Goal: Task Accomplishment & Management: Use online tool/utility

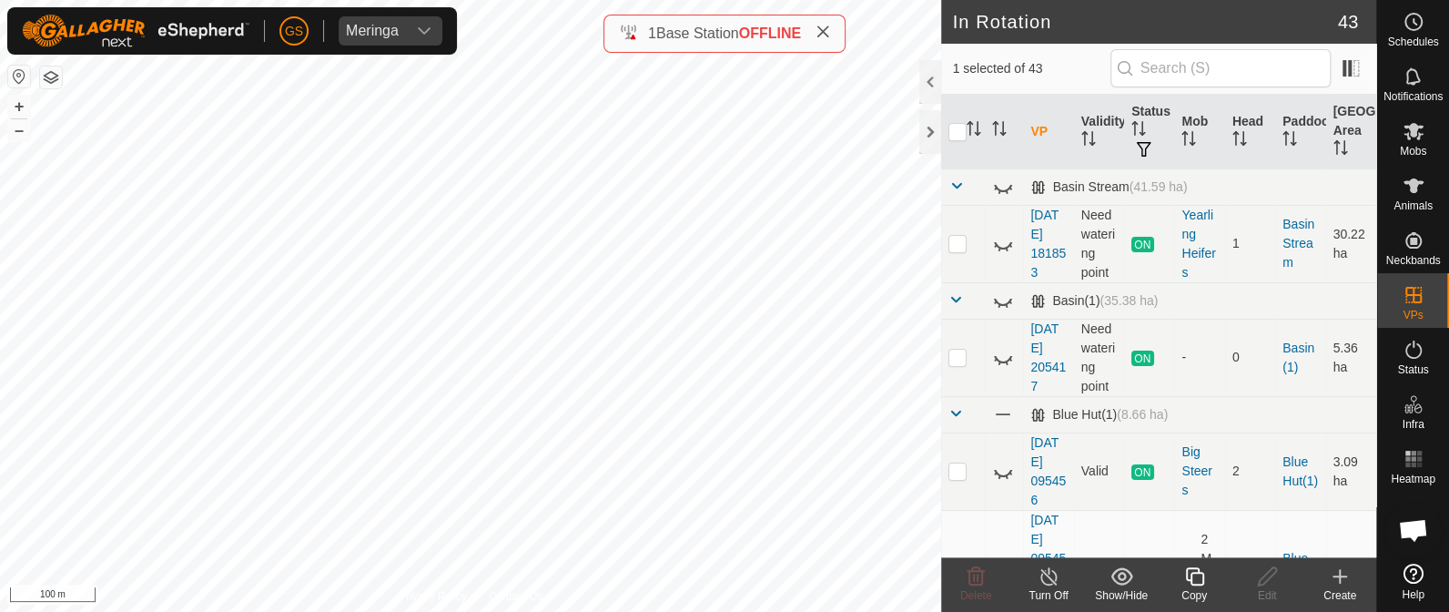
click at [1196, 575] on icon at bounding box center [1194, 576] width 23 height 22
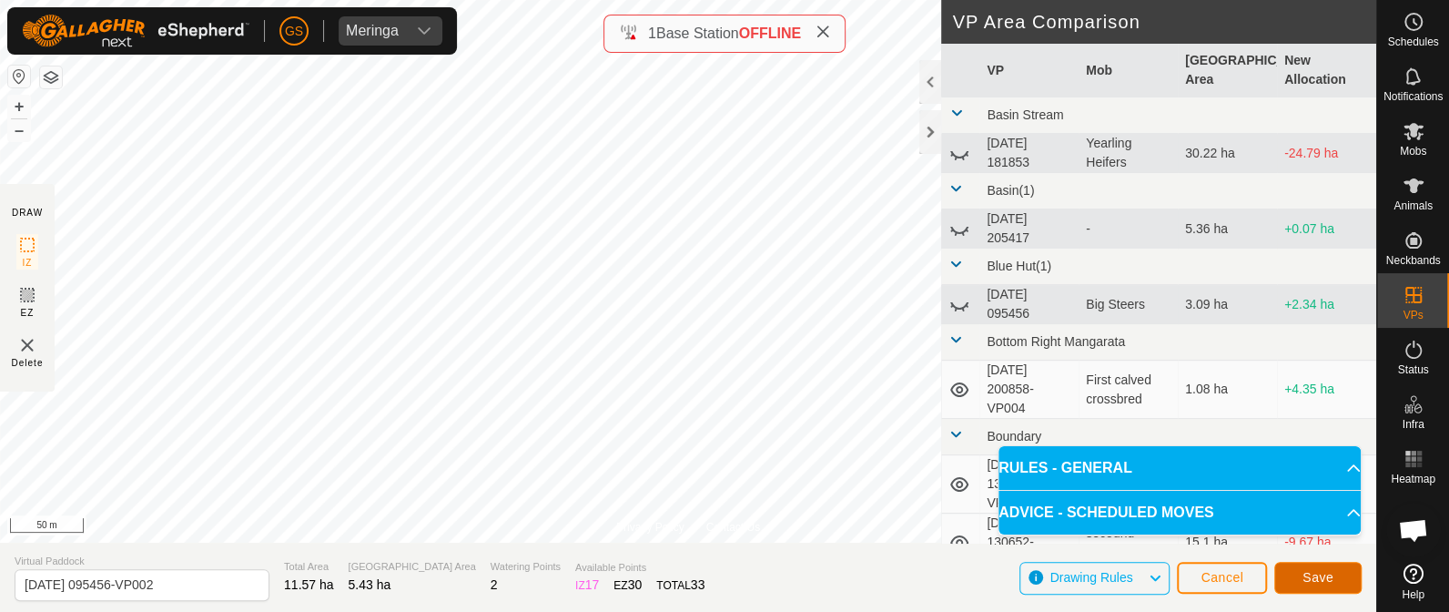
click at [1303, 575] on span "Save" at bounding box center [1317, 577] width 31 height 15
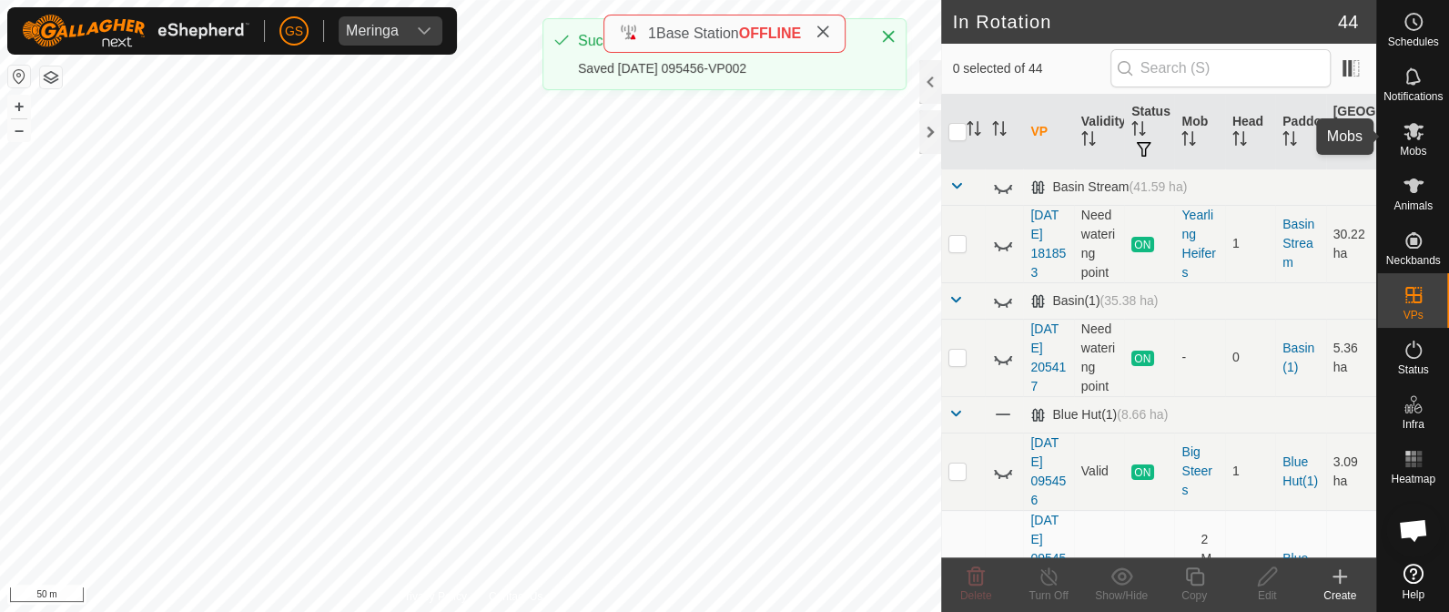
click at [1418, 132] on icon at bounding box center [1414, 131] width 22 height 22
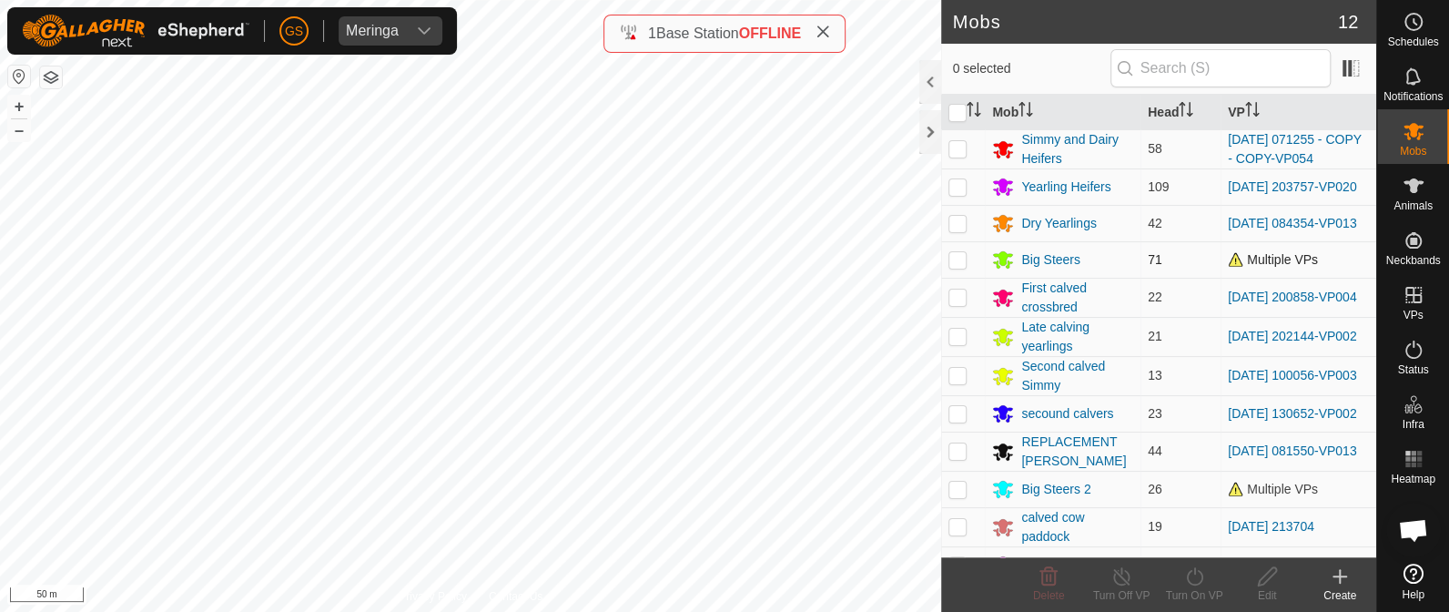
click at [958, 267] on p-checkbox at bounding box center [957, 259] width 18 height 15
checkbox input "true"
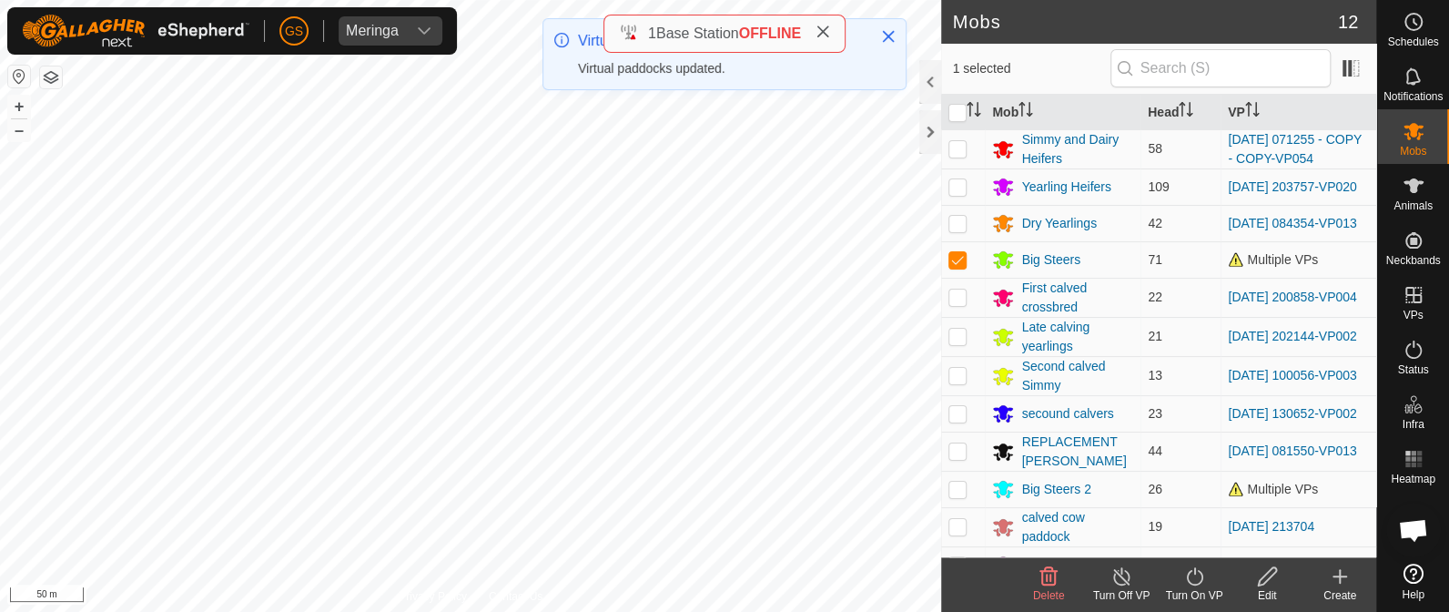
click at [1191, 571] on icon at bounding box center [1194, 576] width 23 height 22
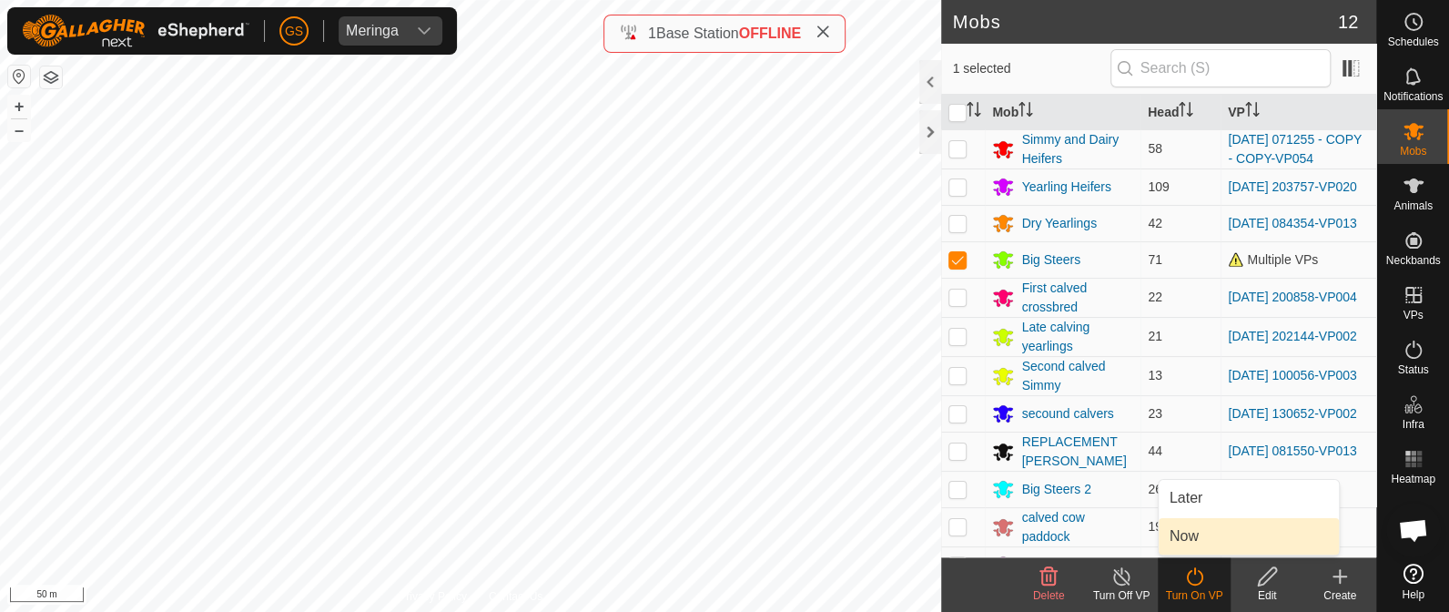
click at [1206, 539] on link "Now" at bounding box center [1249, 536] width 180 height 36
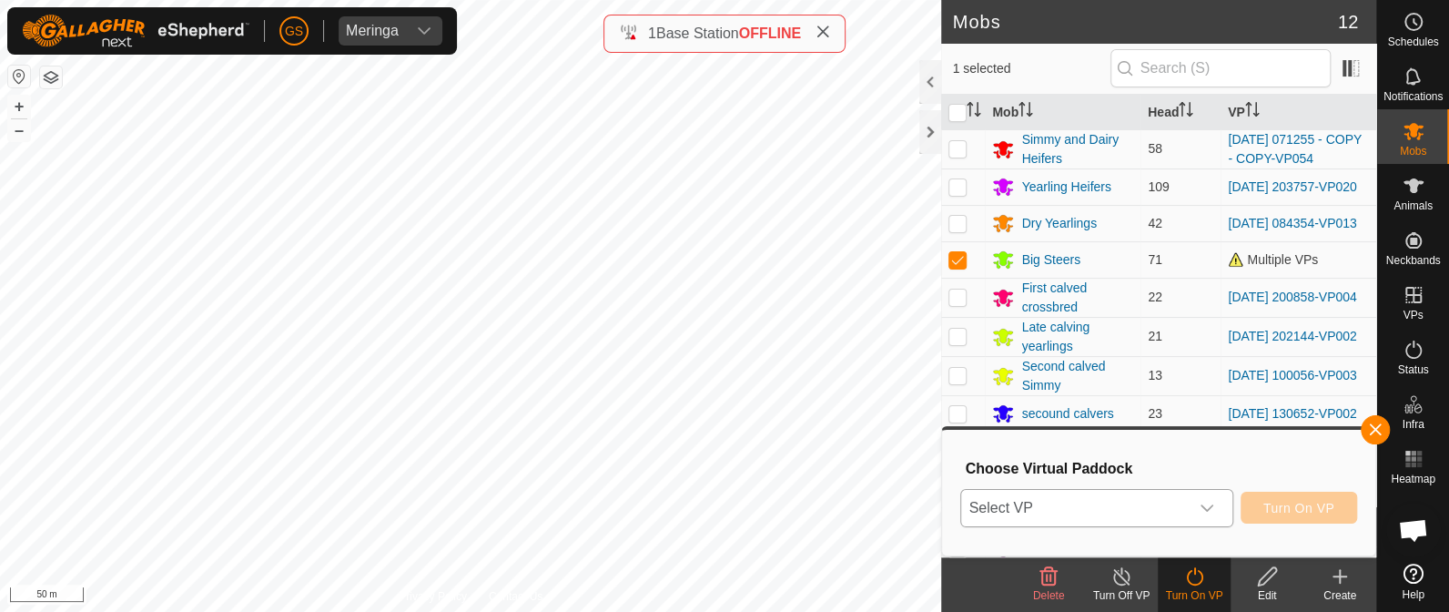
click at [1206, 502] on icon "dropdown trigger" at bounding box center [1207, 508] width 15 height 15
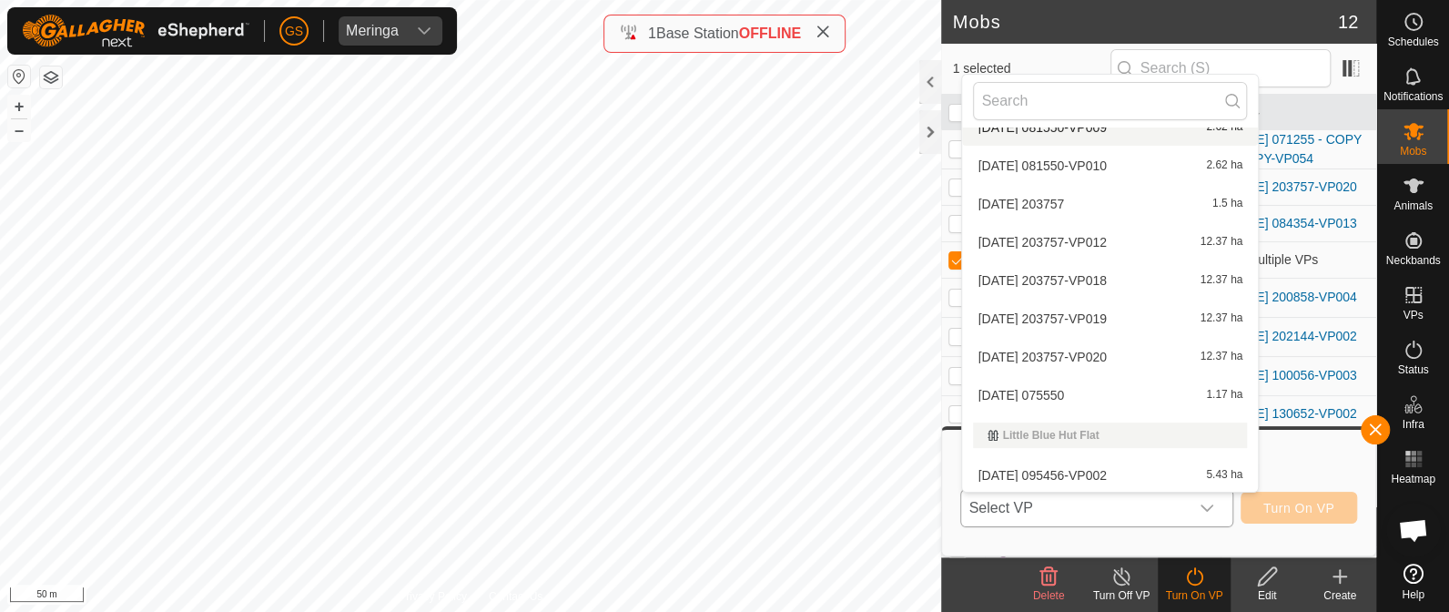
scroll to position [1138, 0]
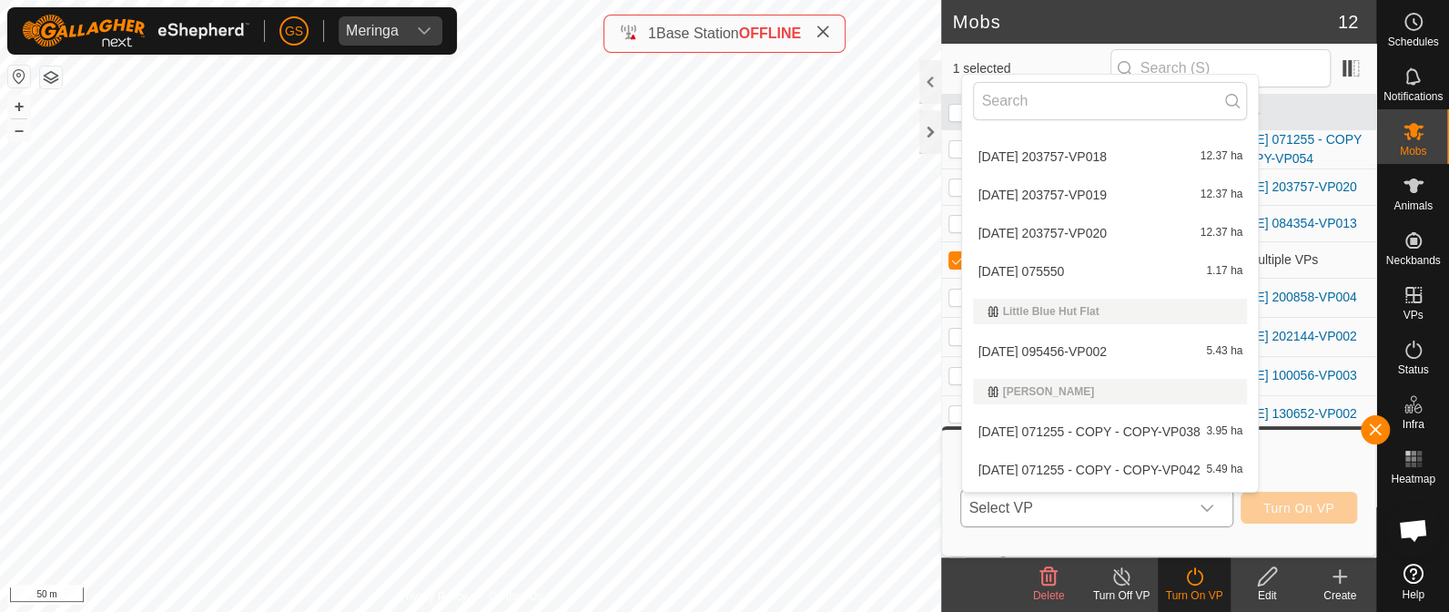
click at [1134, 350] on div "[DATE] 095456-VP002 5.43 ha" at bounding box center [1110, 351] width 274 height 22
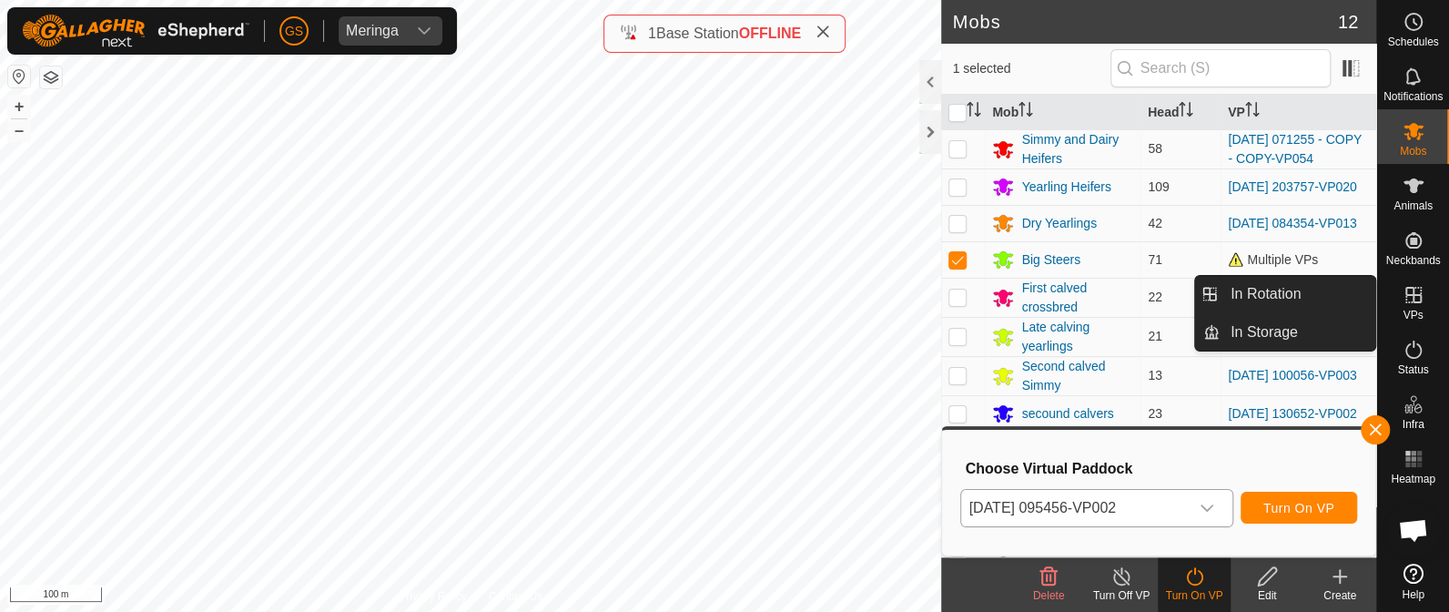
click at [1403, 289] on icon at bounding box center [1414, 295] width 22 height 22
click at [1304, 292] on link "In Rotation" at bounding box center [1298, 294] width 156 height 36
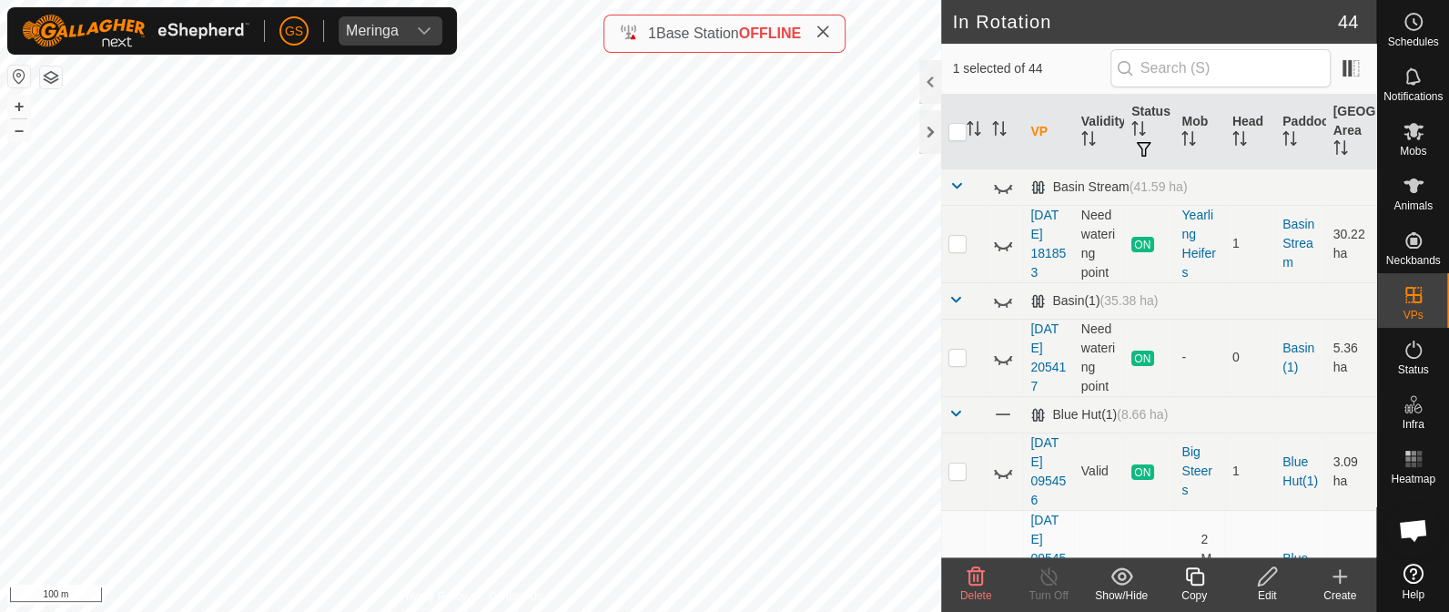
checkbox input "true"
checkbox input "false"
checkbox input "true"
click at [1188, 576] on icon at bounding box center [1194, 576] width 23 height 22
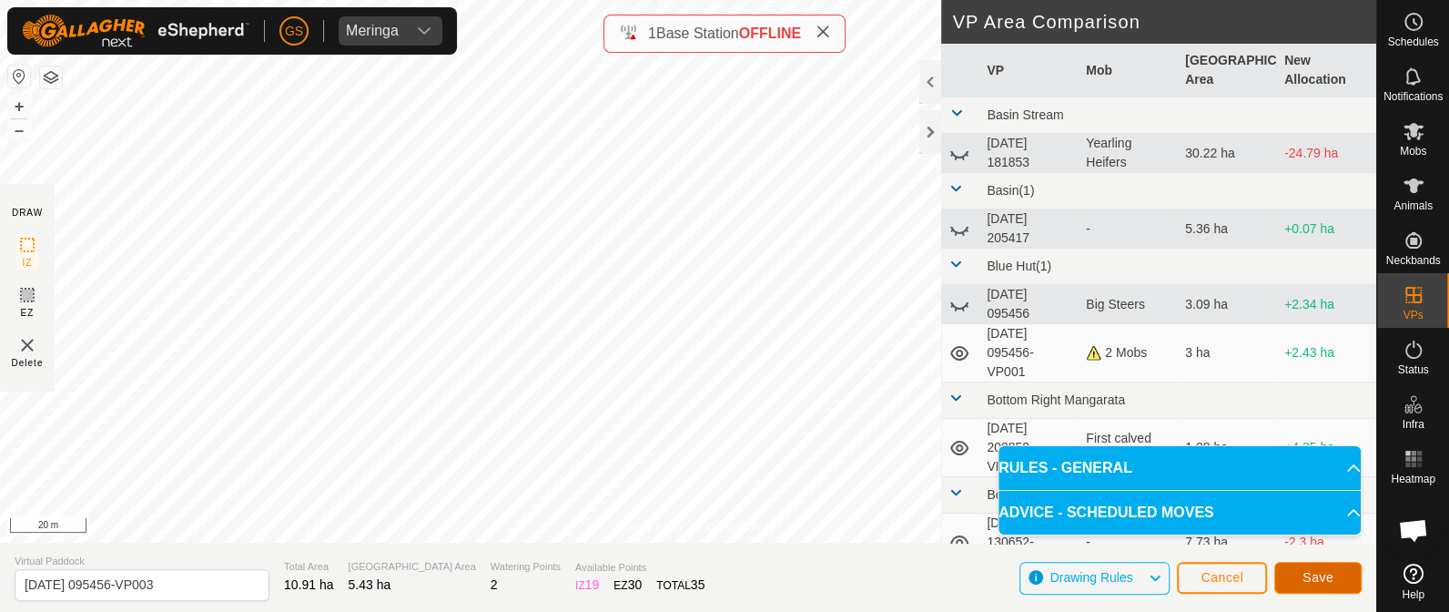
click at [866, 486] on div "Privacy Policy Contact Us Status: OFF Type: Inclusion Zone + – ⇧ i 20 m DRAW IZ…" at bounding box center [688, 306] width 1376 height 612
click at [1318, 572] on span "Save" at bounding box center [1317, 577] width 31 height 15
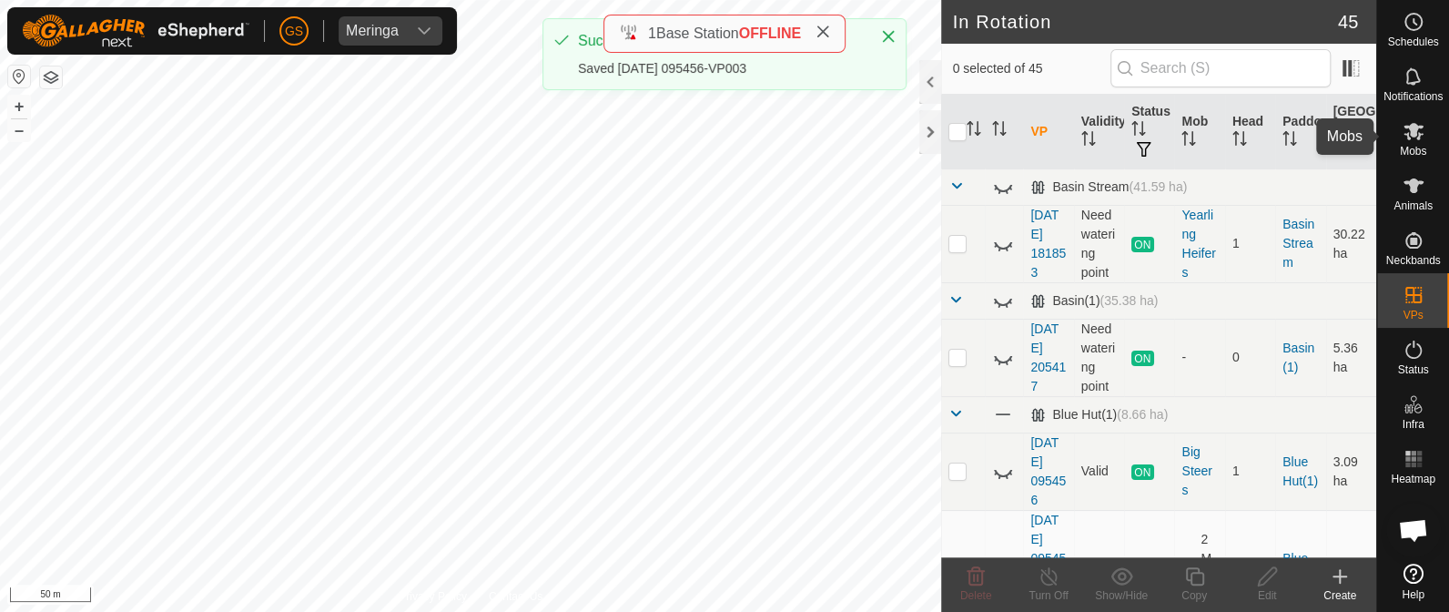
click at [1418, 143] on es-mob-svg-icon at bounding box center [1413, 130] width 33 height 29
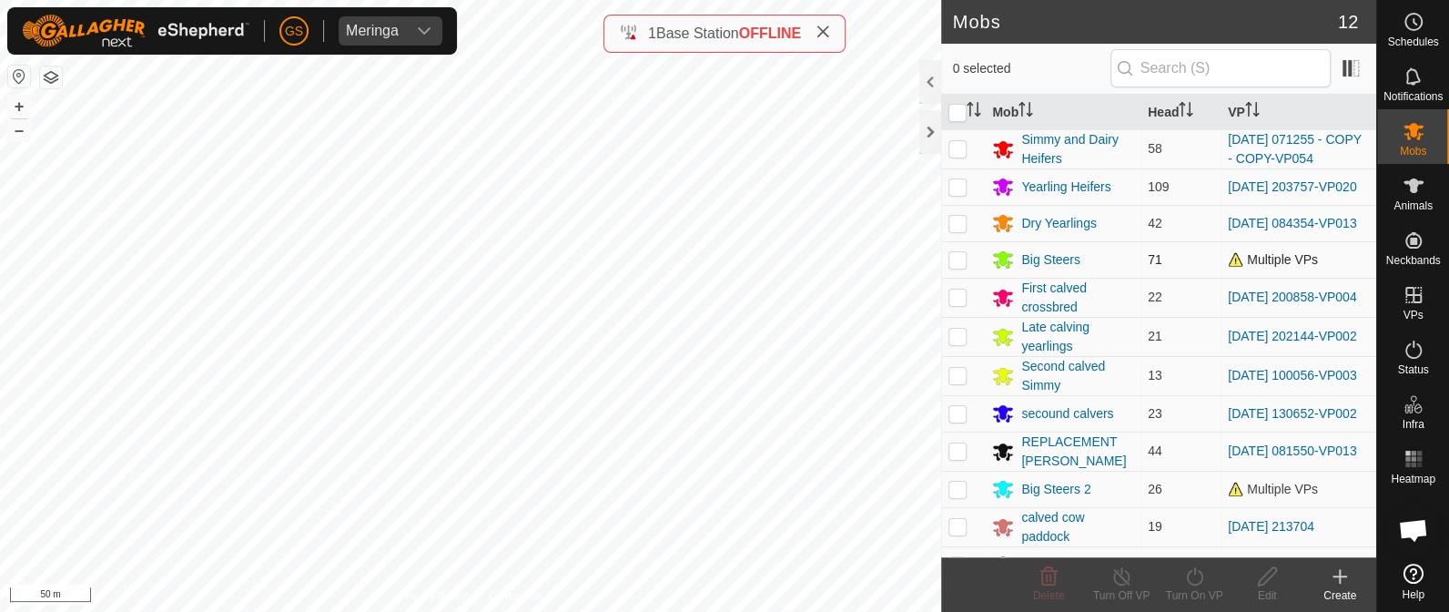
click at [959, 262] on p-checkbox at bounding box center [957, 259] width 18 height 15
checkbox input "true"
click at [1190, 573] on icon at bounding box center [1194, 576] width 23 height 22
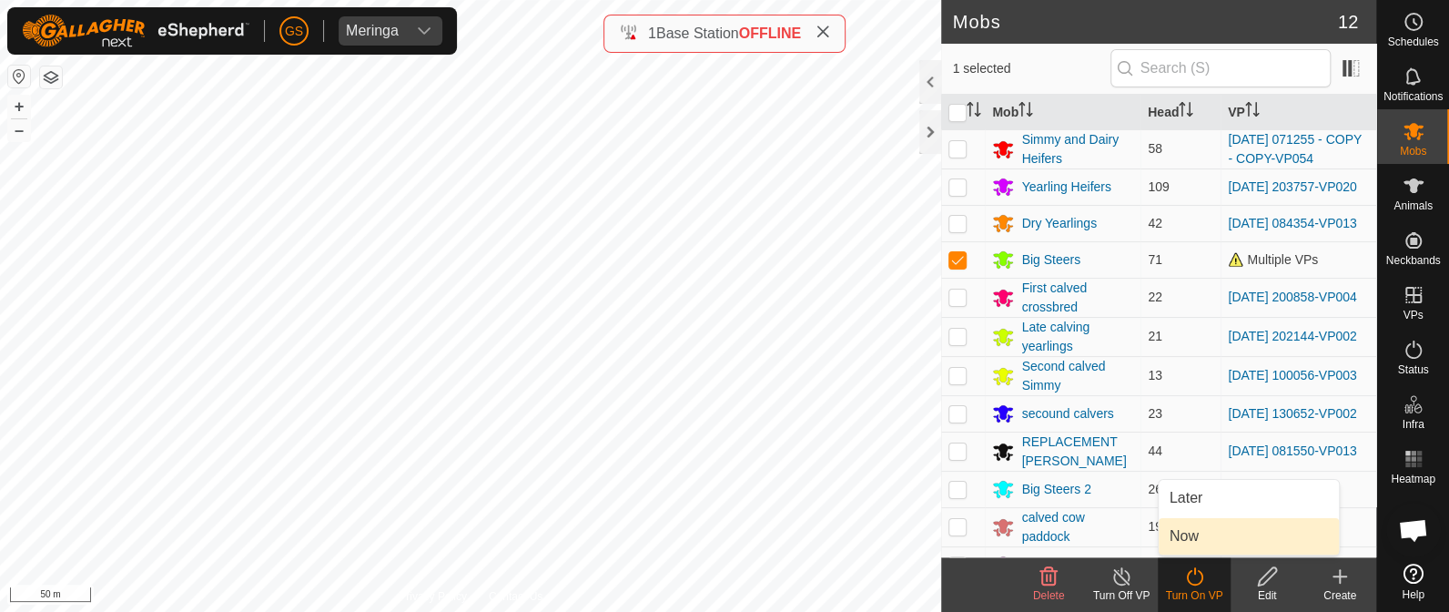
click at [1189, 539] on link "Now" at bounding box center [1249, 536] width 180 height 36
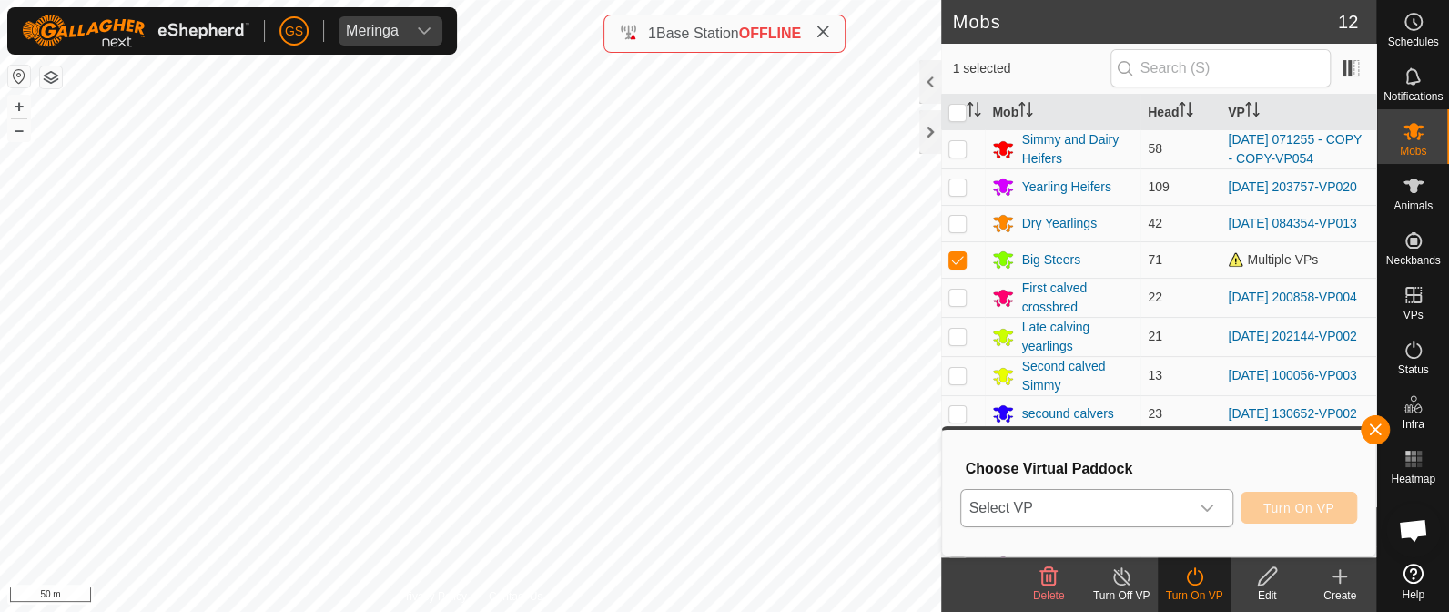
click at [1145, 505] on span "Select VP" at bounding box center [1074, 508] width 227 height 36
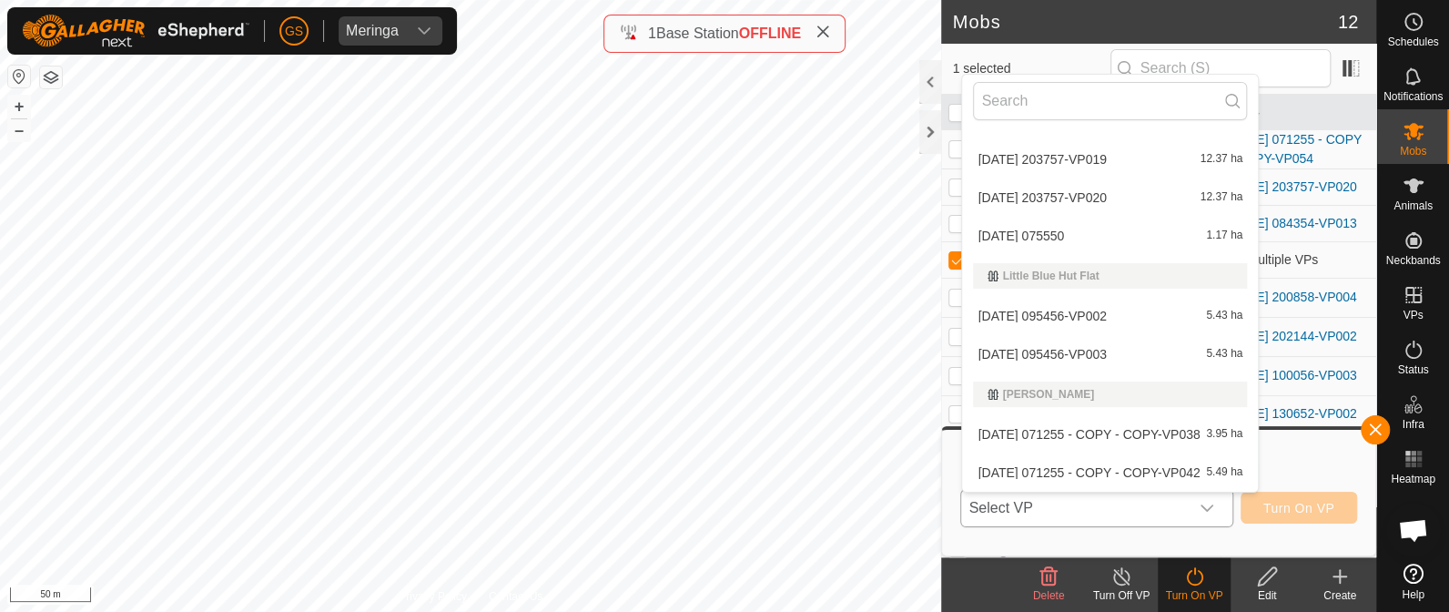
scroll to position [1138, 0]
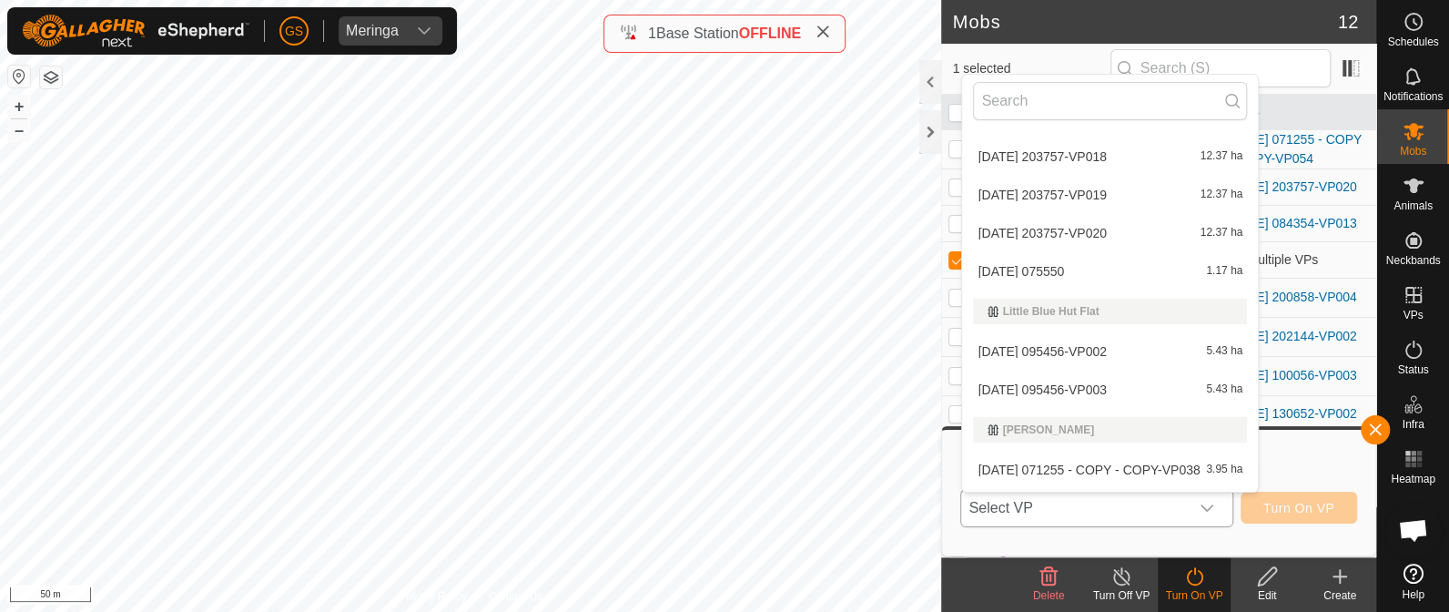
click at [1139, 388] on li "[DATE] 095456-VP003 5.43 ha" at bounding box center [1110, 389] width 296 height 36
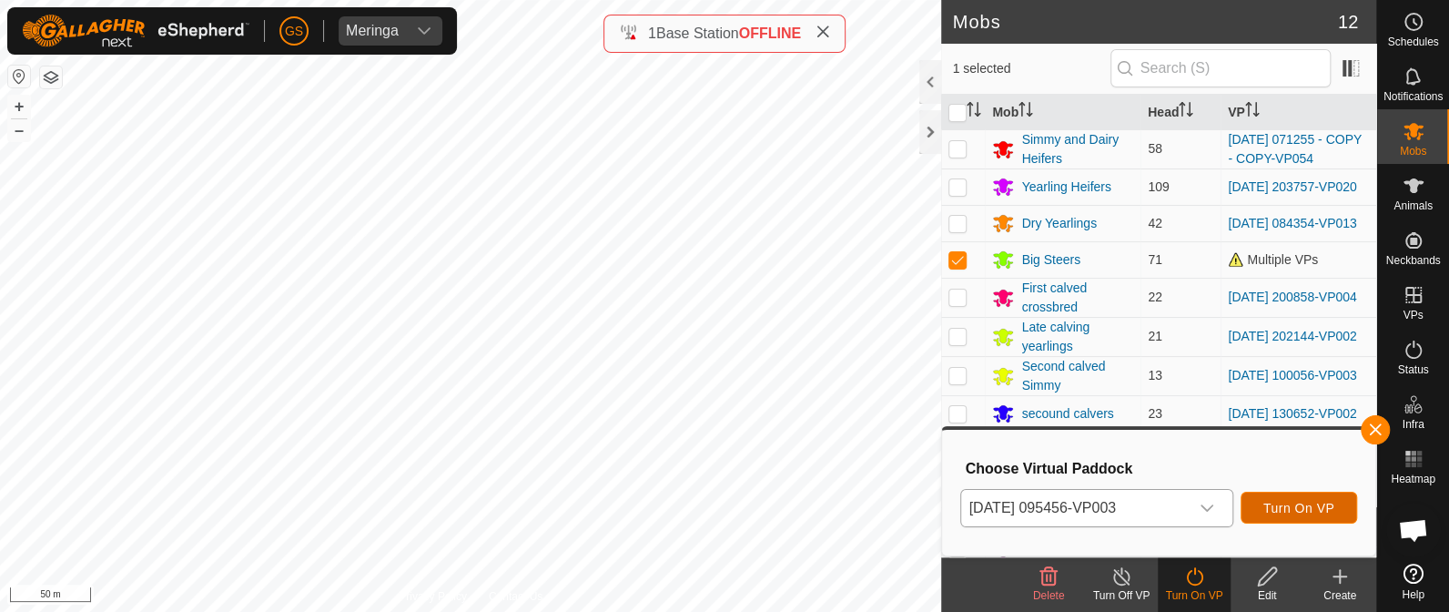
click at [1295, 520] on button "Turn On VP" at bounding box center [1299, 507] width 116 height 32
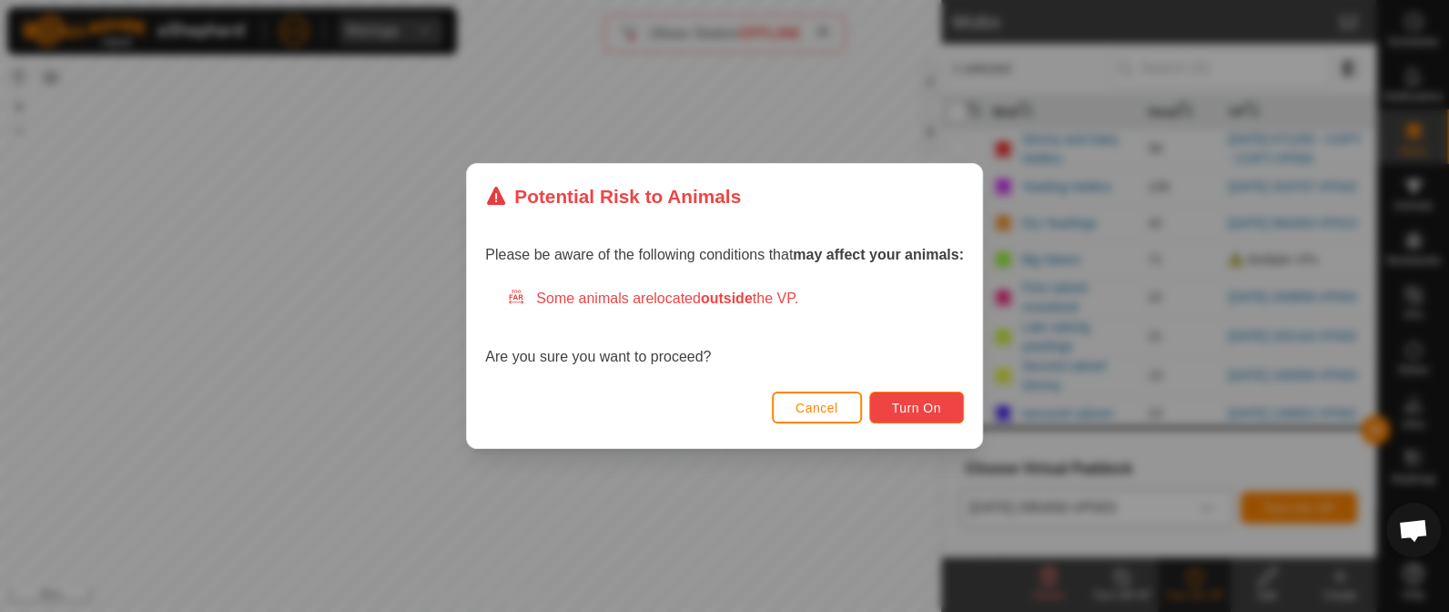
click at [920, 403] on span "Turn On" at bounding box center [916, 407] width 49 height 15
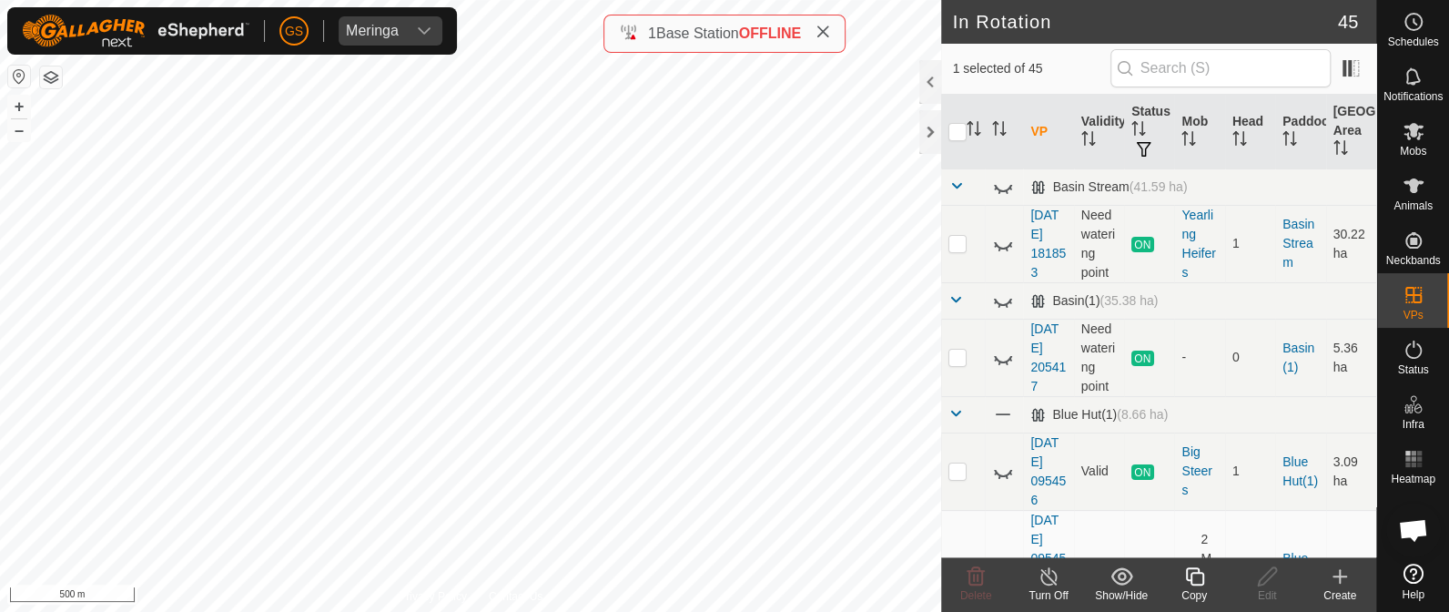
click at [1202, 580] on icon at bounding box center [1194, 576] width 18 height 18
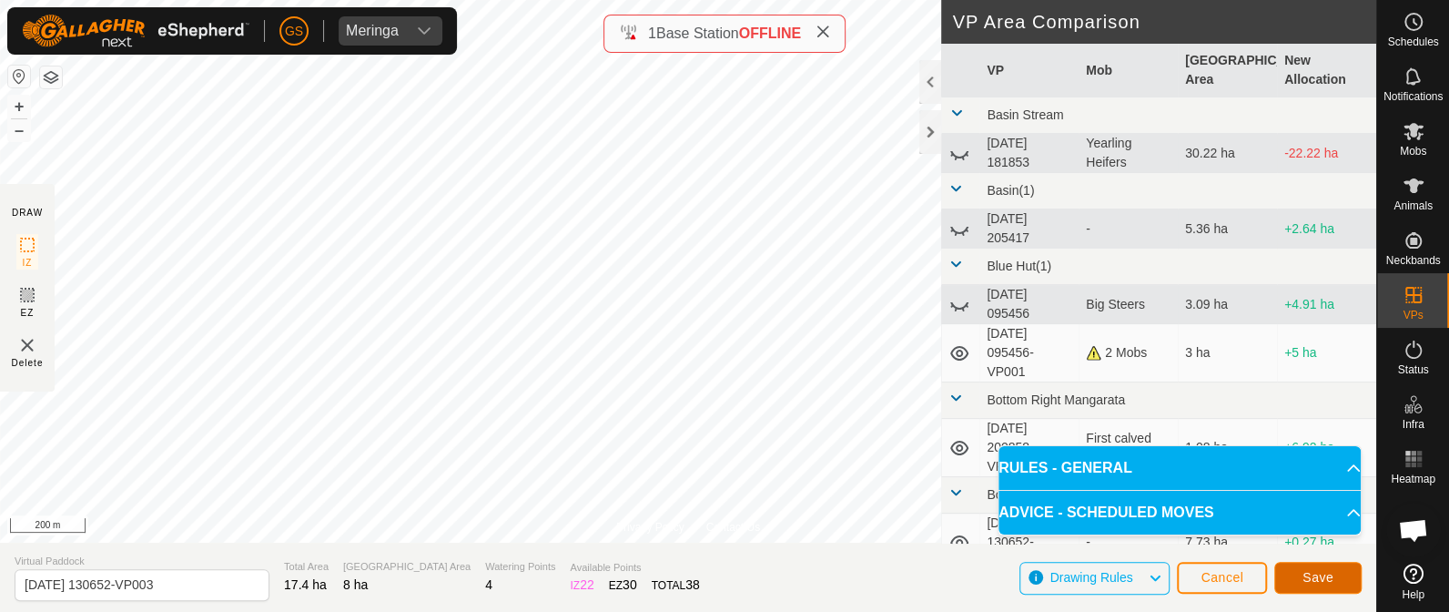
click at [1321, 577] on span "Save" at bounding box center [1317, 577] width 31 height 15
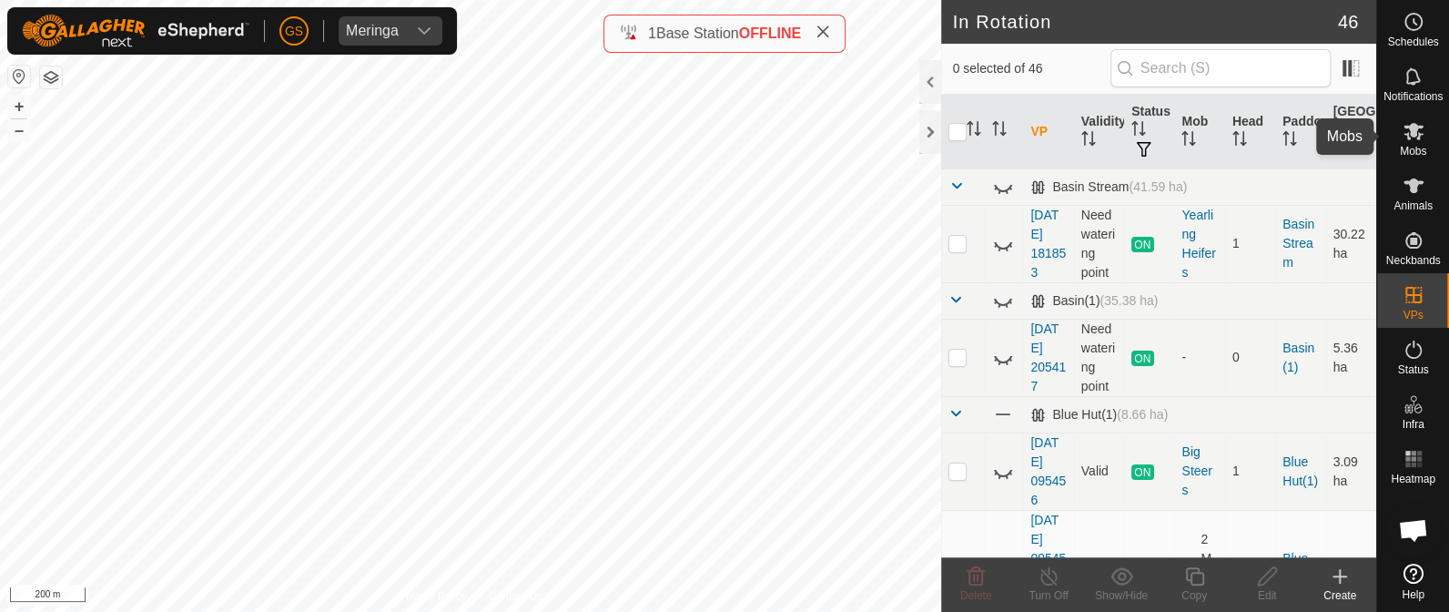
click at [1413, 130] on icon at bounding box center [1413, 131] width 20 height 17
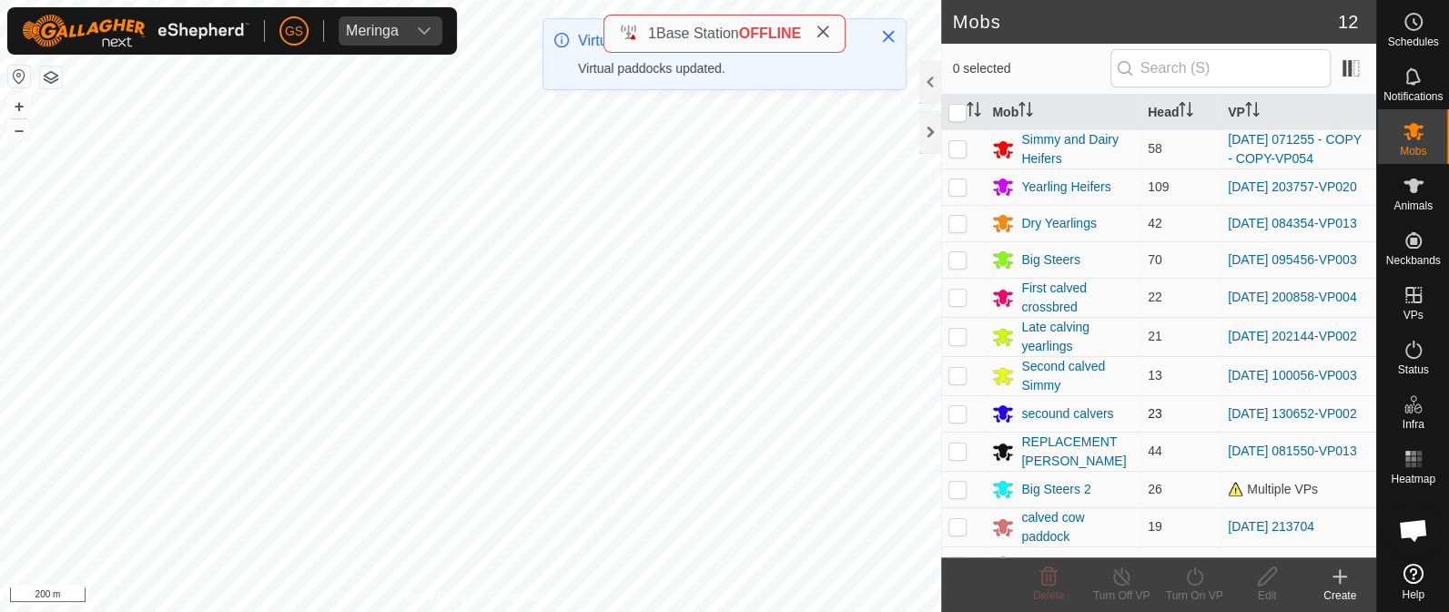
click at [960, 420] on p-checkbox at bounding box center [957, 413] width 18 height 15
checkbox input "true"
click at [1189, 574] on icon at bounding box center [1194, 576] width 23 height 22
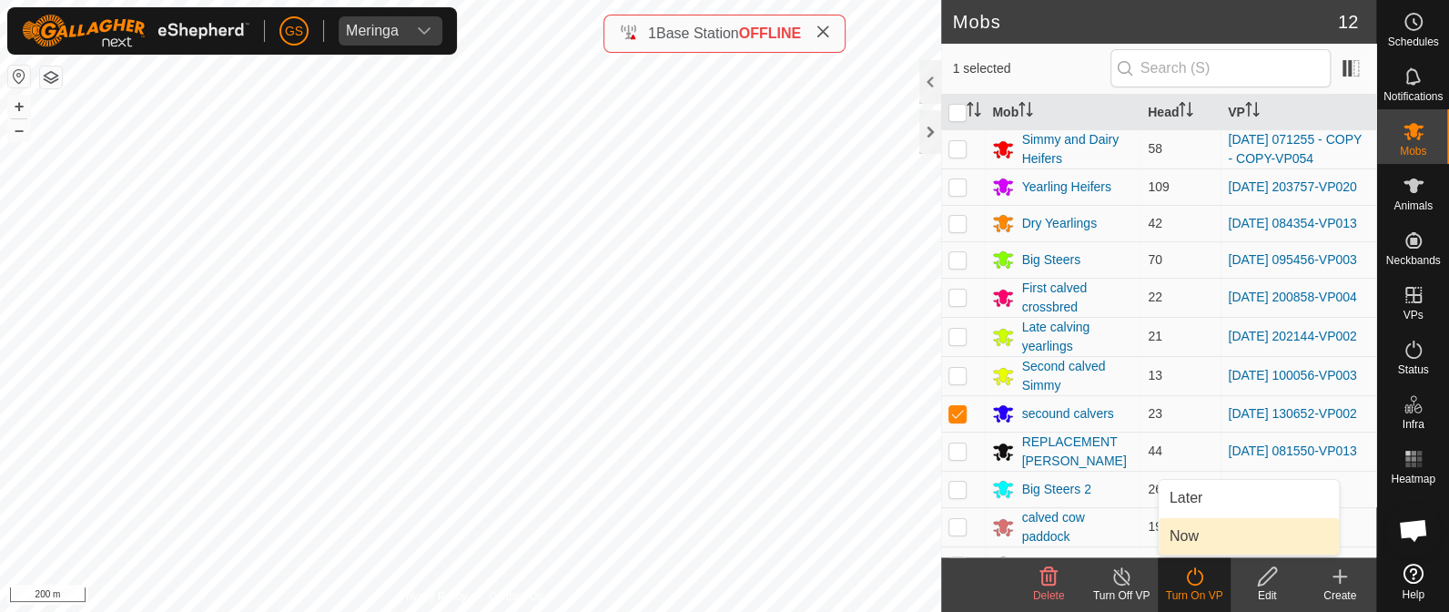
click at [1195, 537] on link "Now" at bounding box center [1249, 536] width 180 height 36
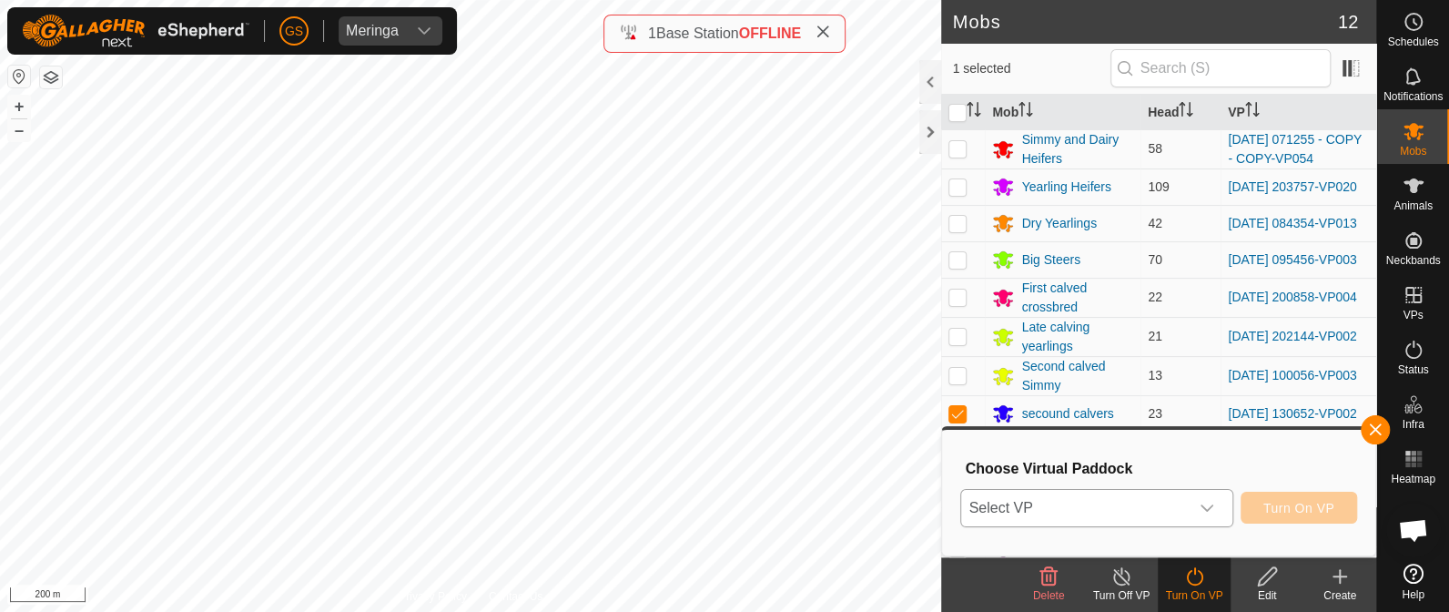
click at [1206, 505] on icon "dropdown trigger" at bounding box center [1207, 508] width 15 height 15
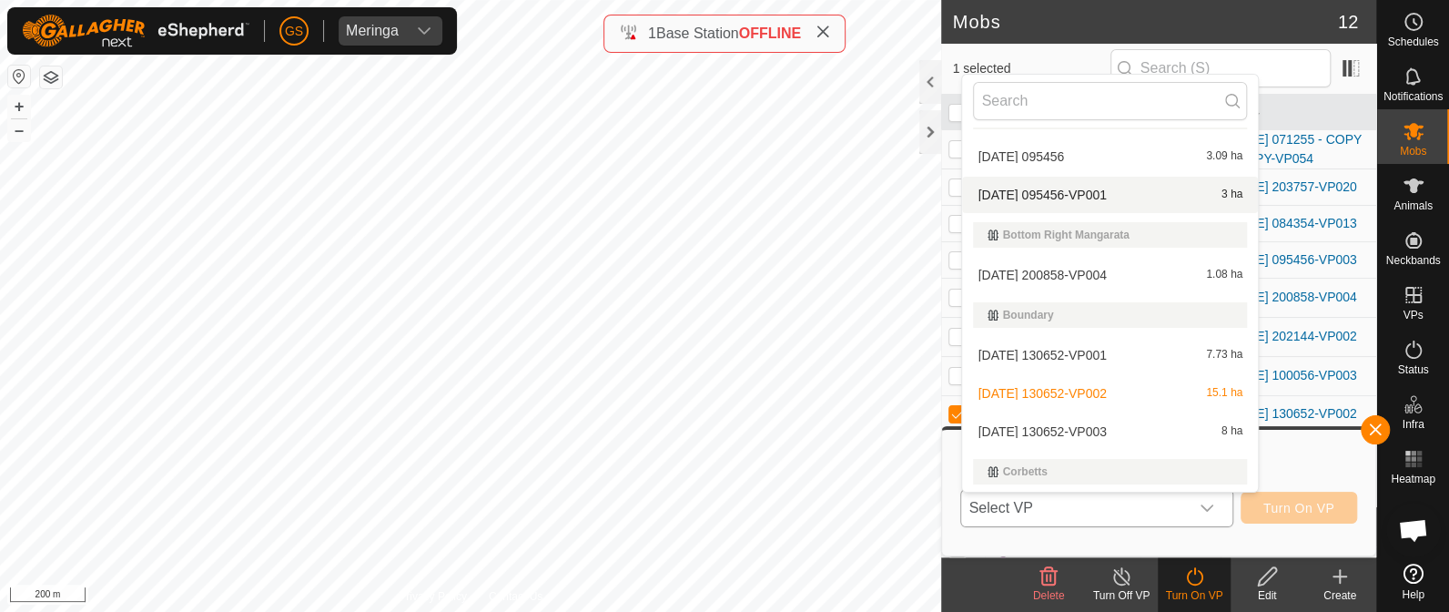
scroll to position [227, 0]
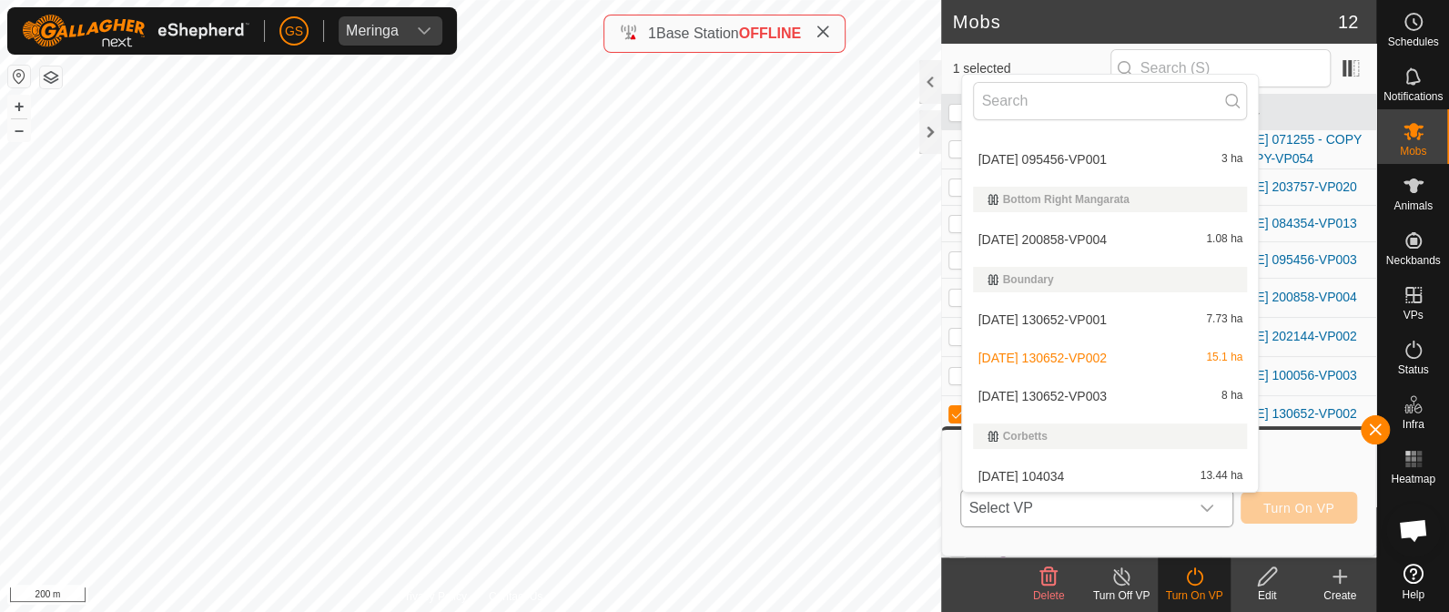
click at [1042, 393] on li "[DATE] 130652-VP003 8 ha" at bounding box center [1110, 396] width 296 height 36
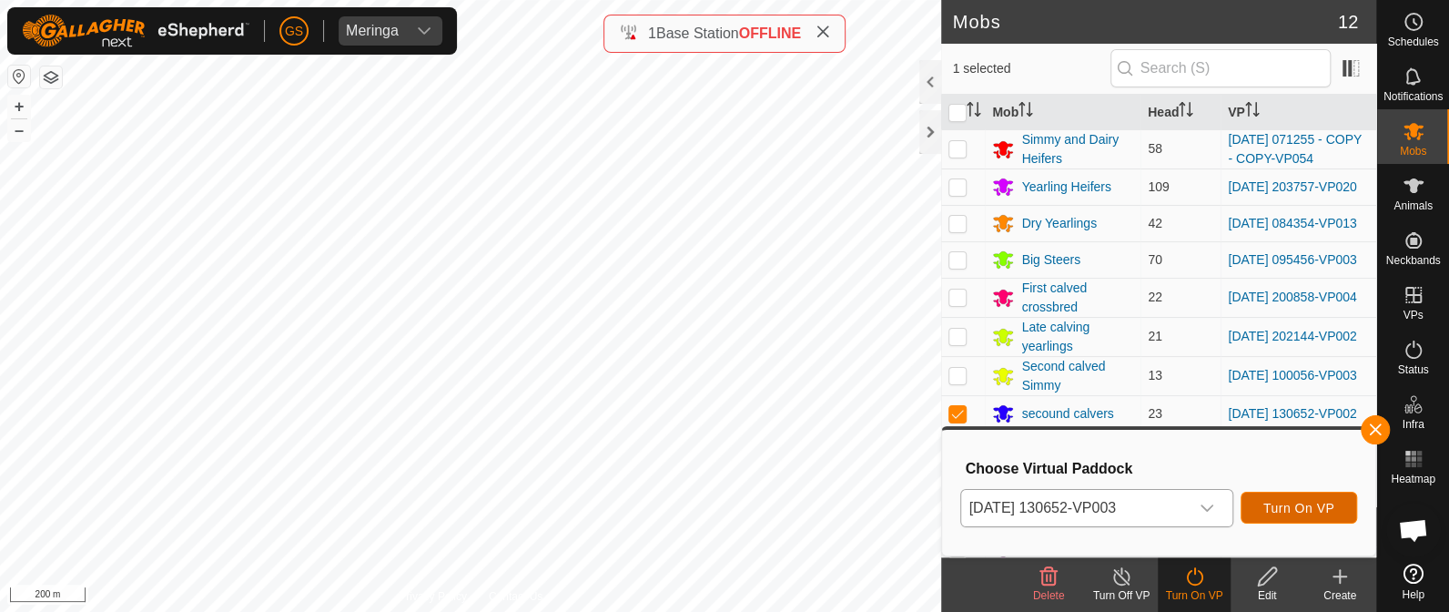
click at [1263, 503] on span "Turn On VP" at bounding box center [1298, 508] width 71 height 15
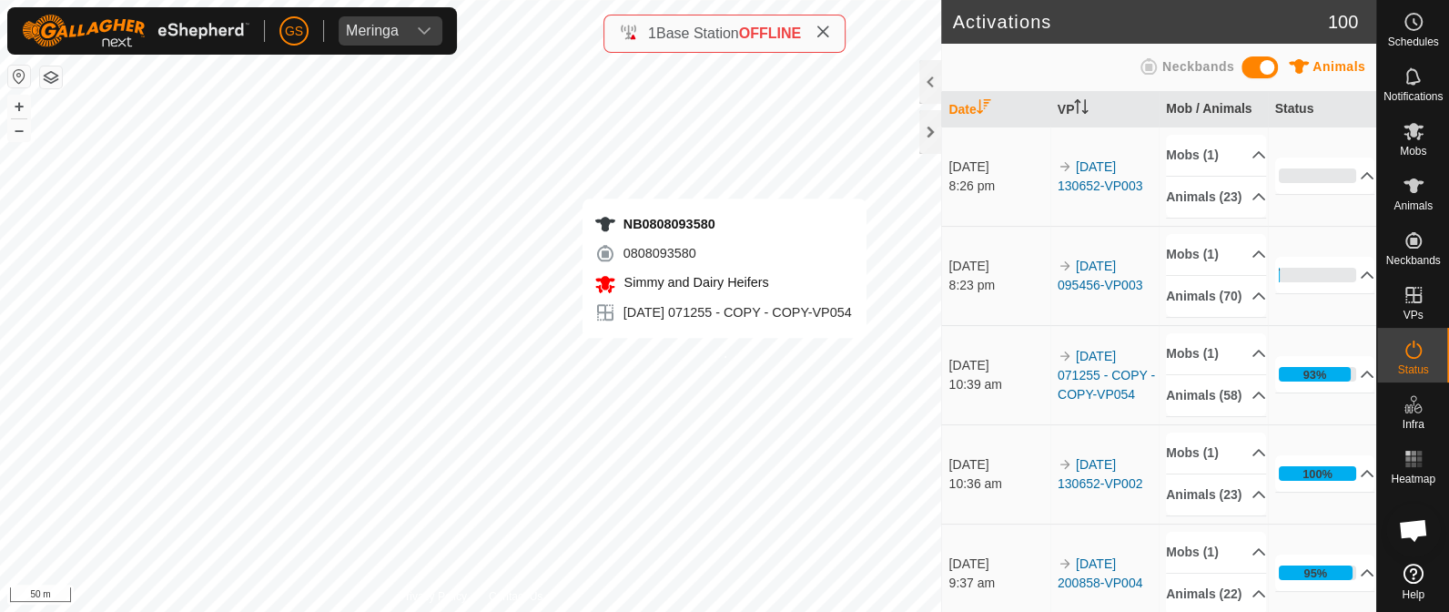
click at [724, 356] on div "NB0808093580 0808093580 Simmy and Dairy Heifers [DATE] 071255 - COPY - COPY-VP0…" at bounding box center [470, 306] width 941 height 612
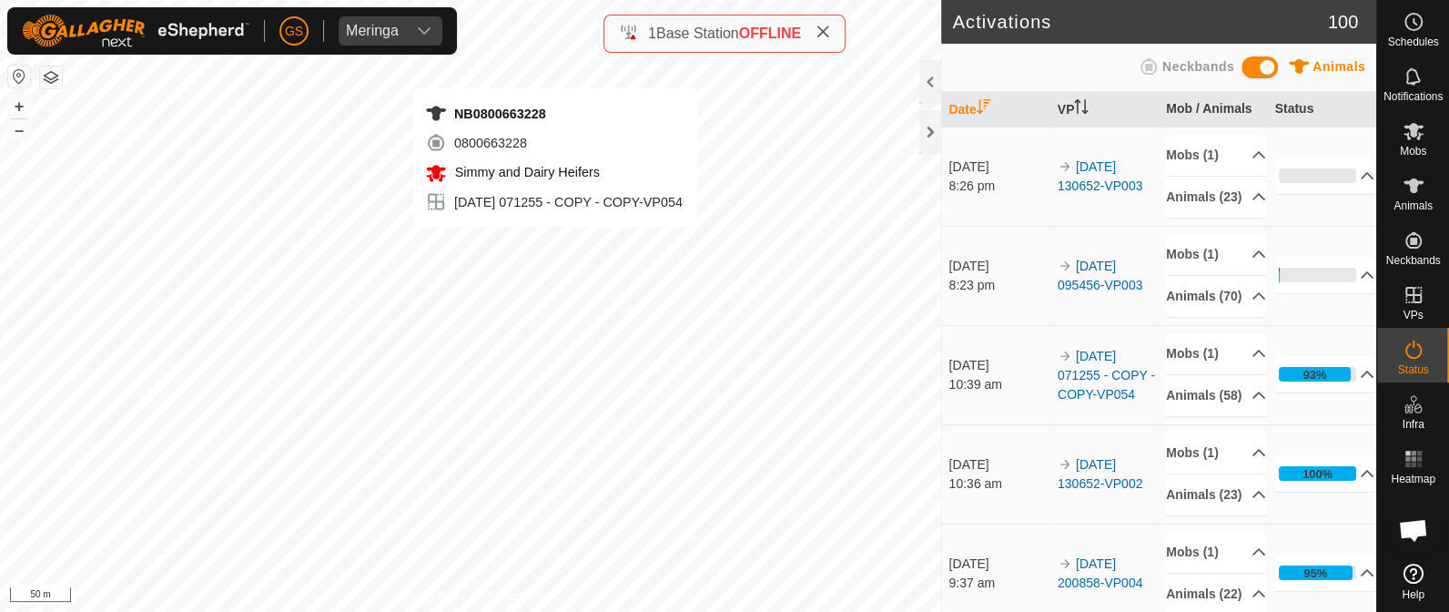
click at [555, 245] on div "NB0800663228 0800663228 Simmy and Dairy Heifers [DATE] 071255 - COPY - COPY-VP0…" at bounding box center [470, 306] width 941 height 612
click at [540, 261] on div "NB0800663228 0800663228 Simmy and Dairy Heifers [DATE] 071255 - COPY - COPY-VP0…" at bounding box center [470, 306] width 941 height 612
click at [539, 269] on div "NB2035430311 2035430311 Simmy and Dairy Heifers [DATE] 071255 - COPY - COPY-VP0…" at bounding box center [470, 306] width 941 height 612
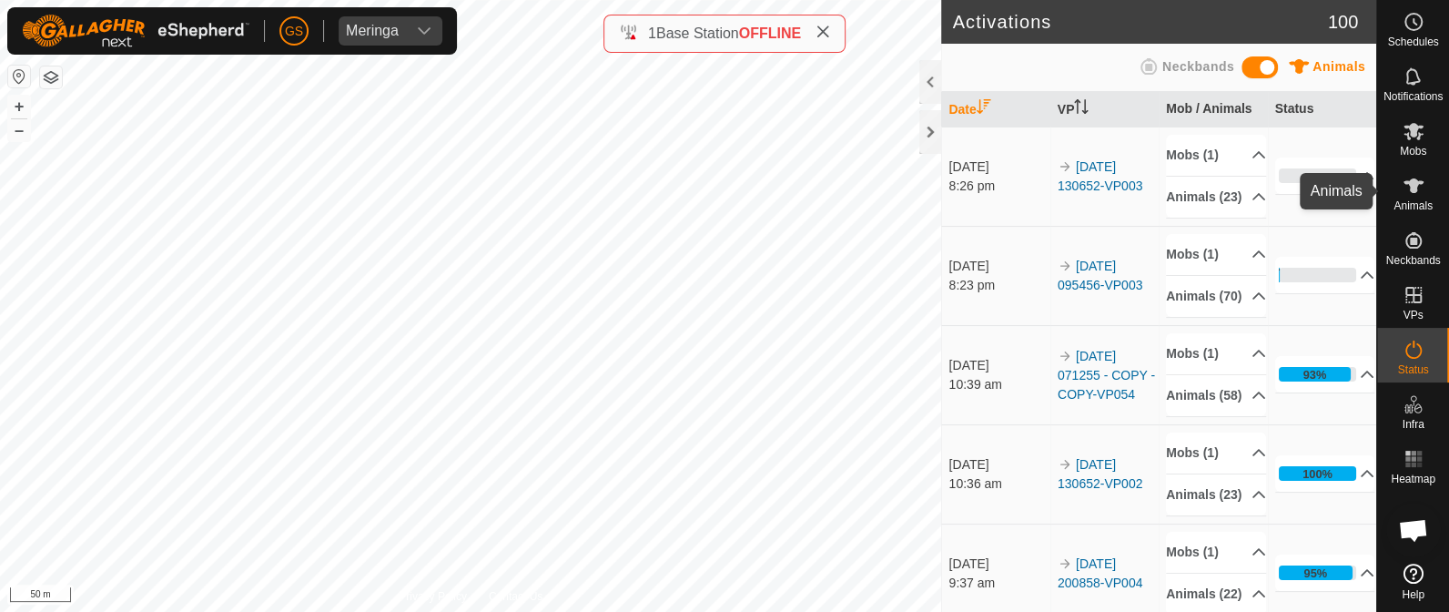
click at [1403, 185] on icon at bounding box center [1414, 186] width 22 height 22
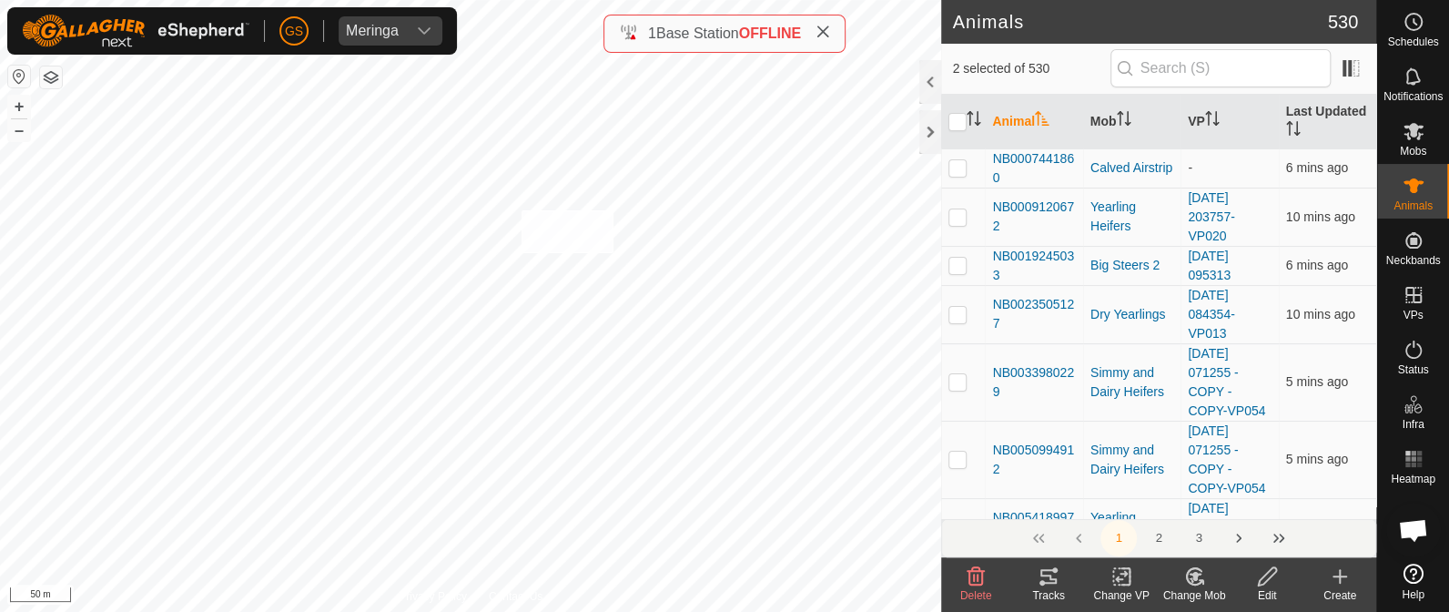
click at [522, 252] on div "NB2274653447 2274653447 Simmy and Dairy Heifers [DATE] 071255 - COPY - COPY-VP0…" at bounding box center [470, 306] width 941 height 612
checkbox input "true"
click at [1117, 579] on icon at bounding box center [1121, 577] width 13 height 12
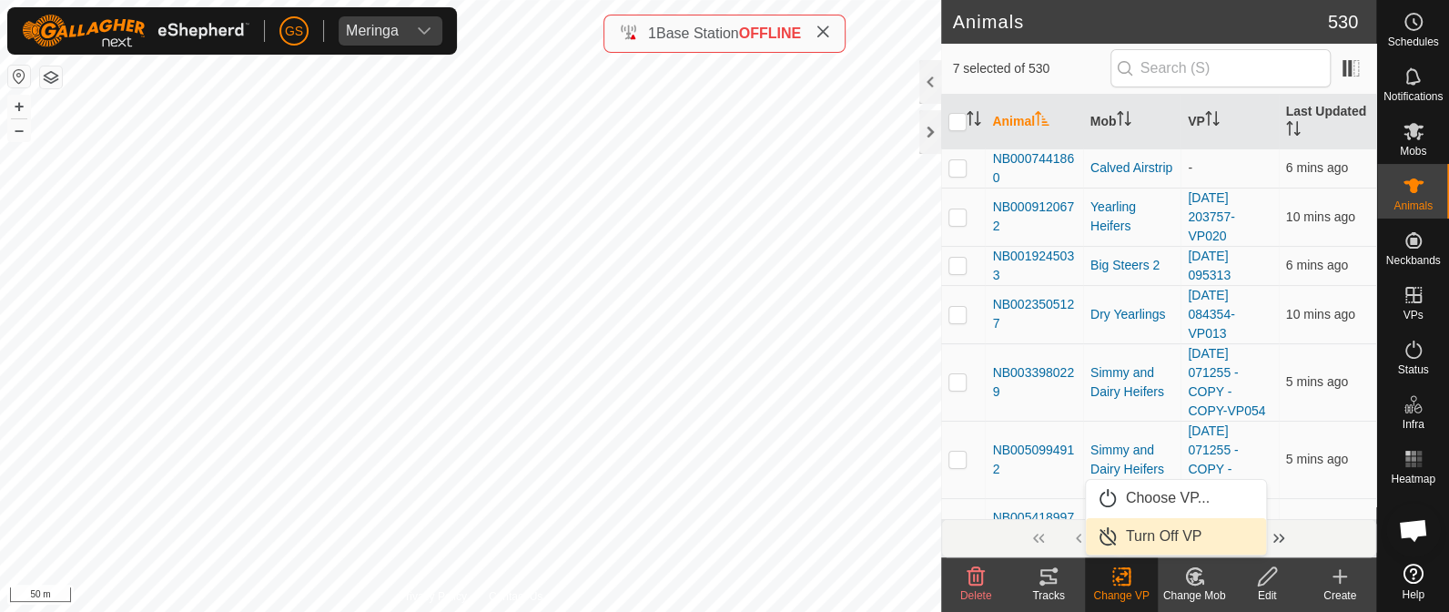
click at [1135, 539] on link "Turn Off VP" at bounding box center [1176, 536] width 180 height 36
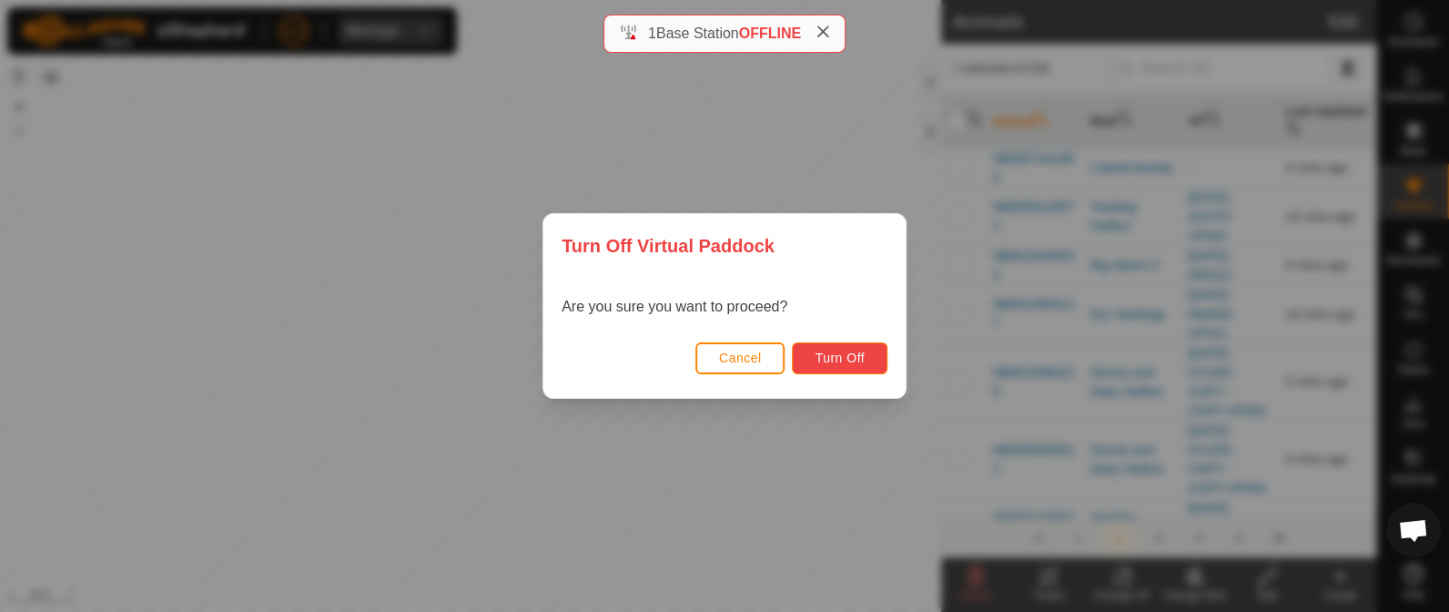
click at [814, 352] on button "Turn Off" at bounding box center [840, 358] width 96 height 32
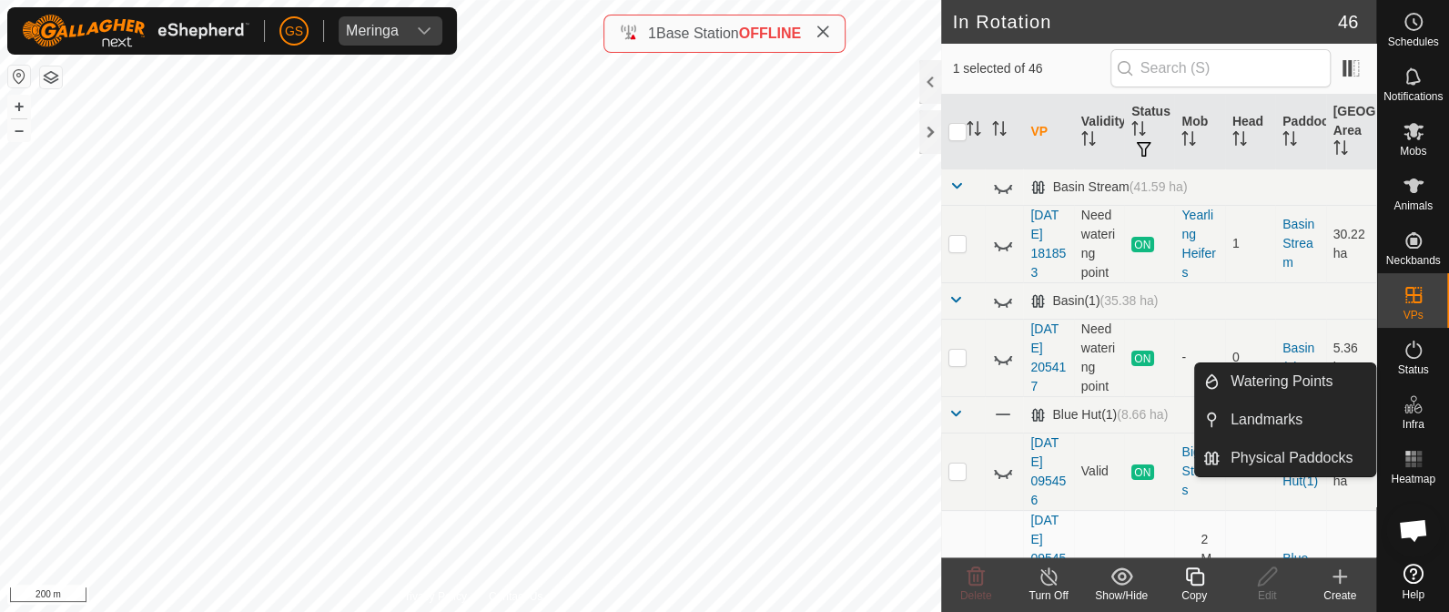
click at [1193, 575] on icon at bounding box center [1194, 576] width 23 height 22
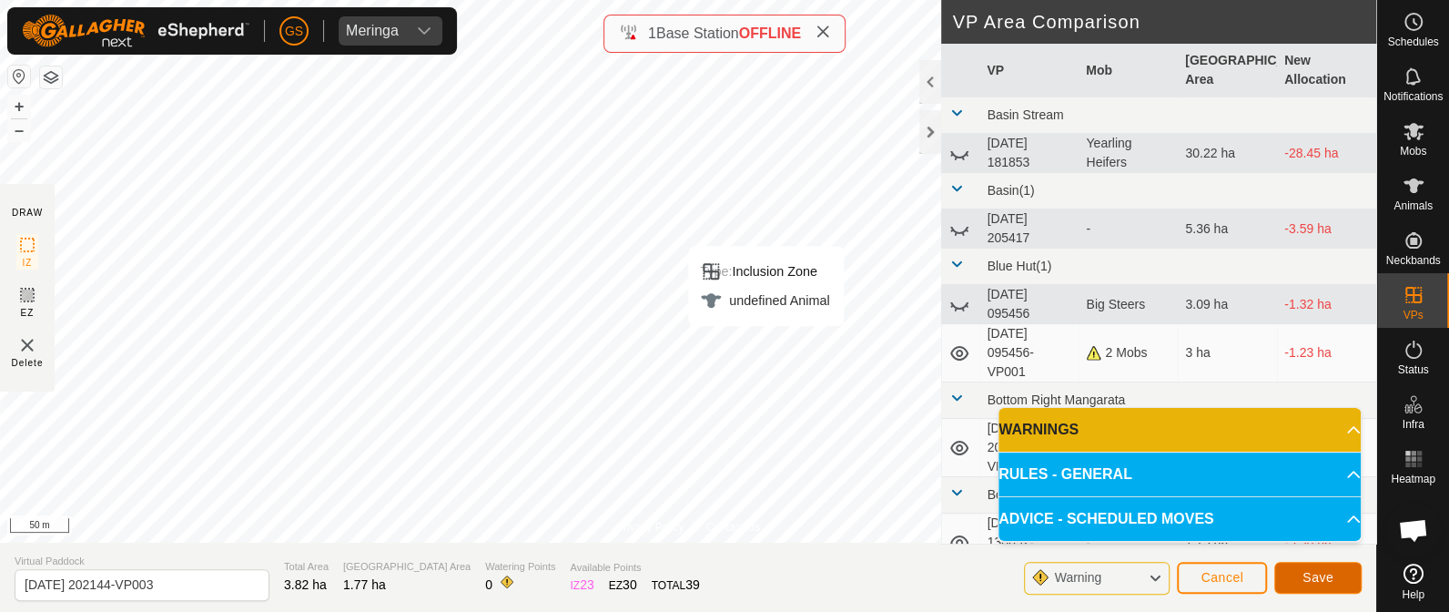
click at [1323, 575] on span "Save" at bounding box center [1317, 577] width 31 height 15
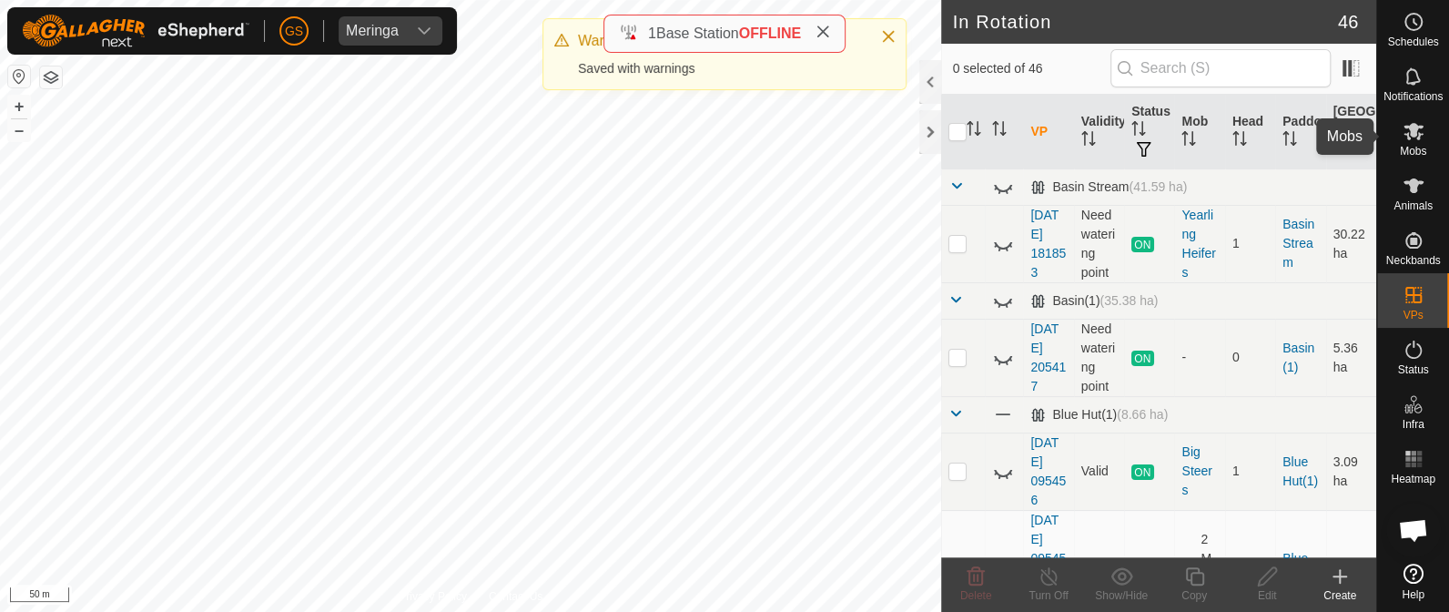
click at [1413, 139] on icon at bounding box center [1414, 131] width 22 height 22
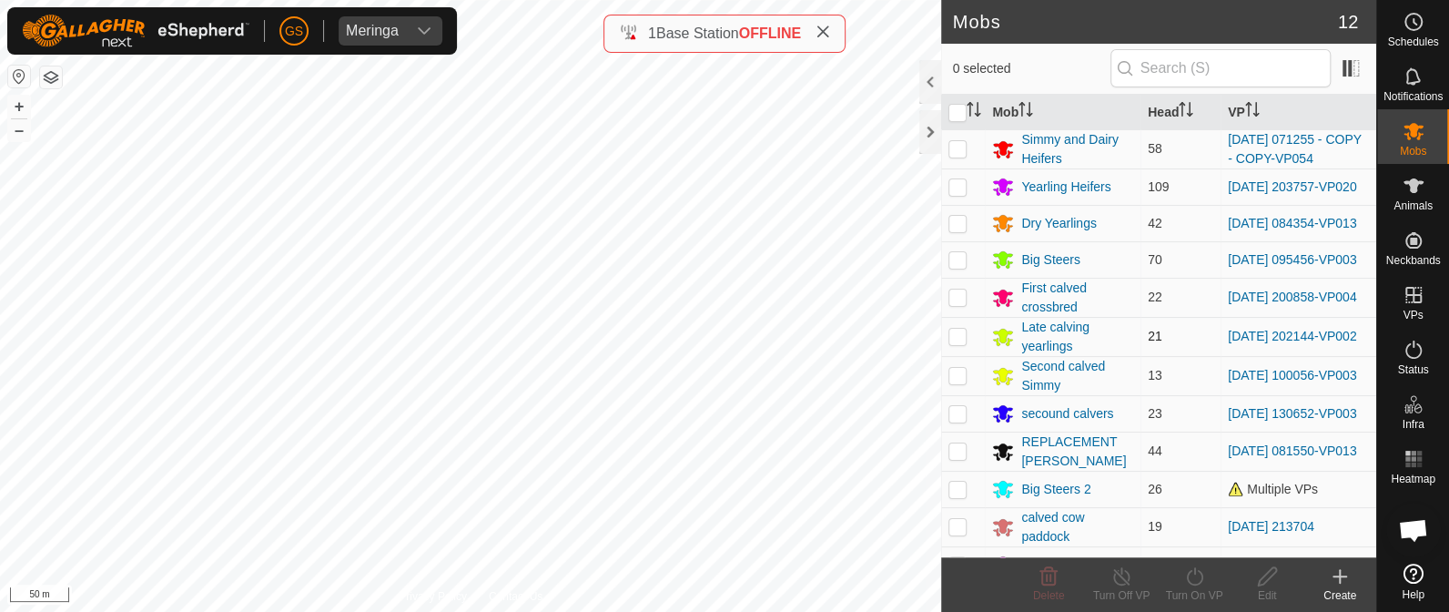
click at [961, 343] on p-checkbox at bounding box center [957, 336] width 18 height 15
checkbox input "true"
click at [1191, 580] on icon at bounding box center [1194, 576] width 23 height 22
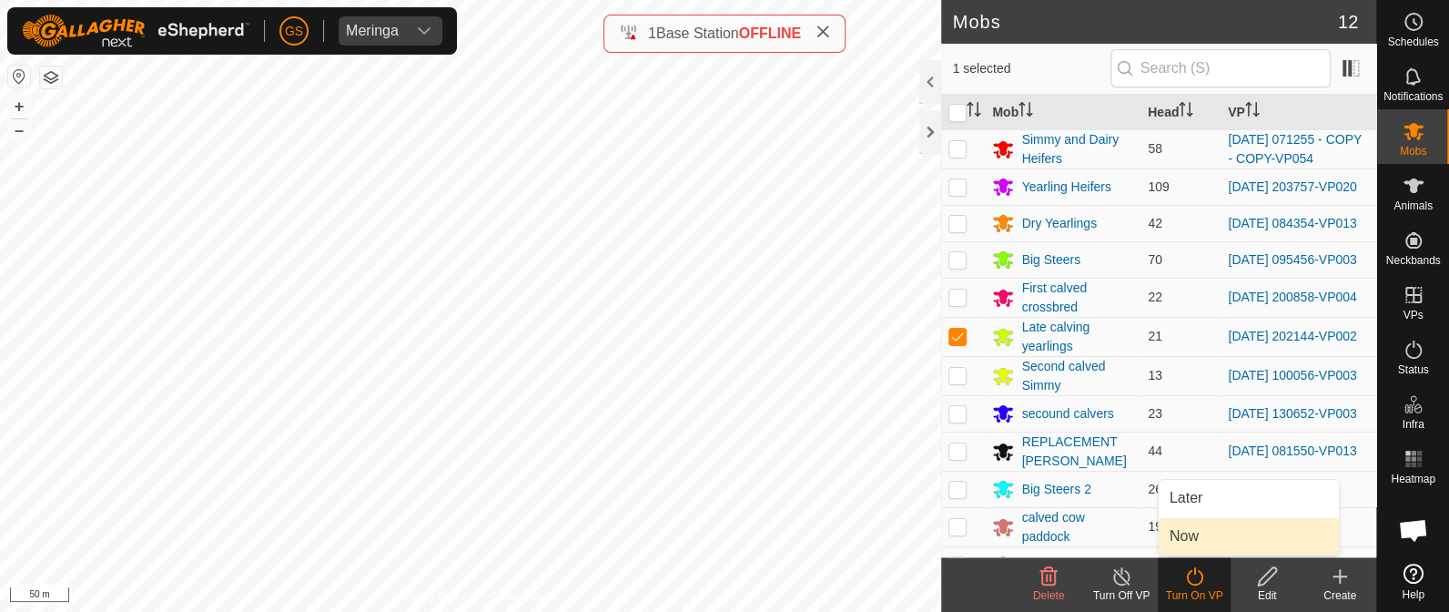
click at [1185, 537] on link "Now" at bounding box center [1249, 536] width 180 height 36
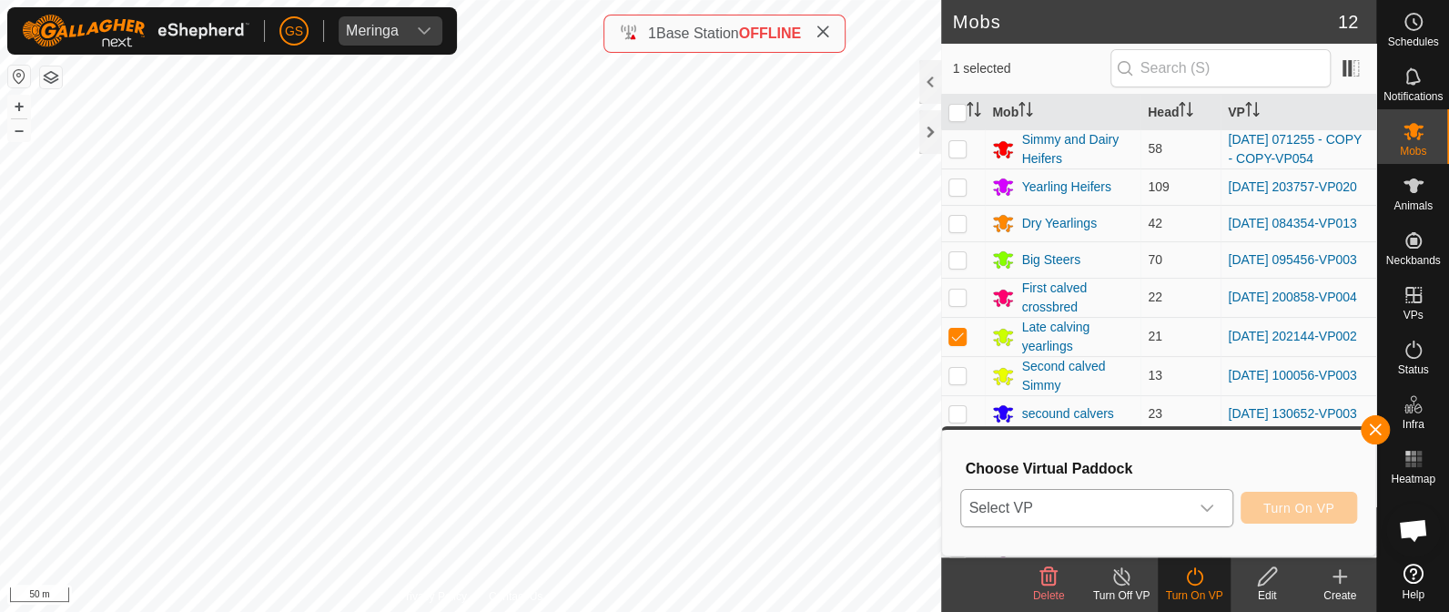
click at [1160, 500] on span "Select VP" at bounding box center [1074, 508] width 227 height 36
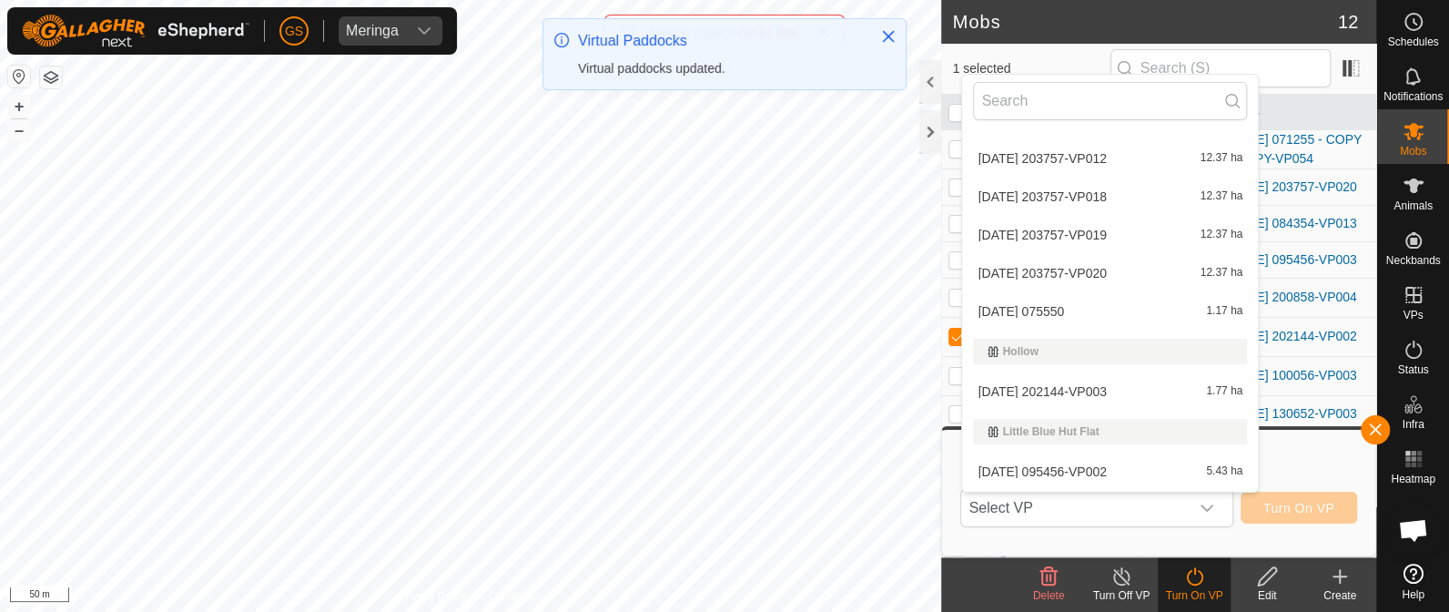
scroll to position [1138, 0]
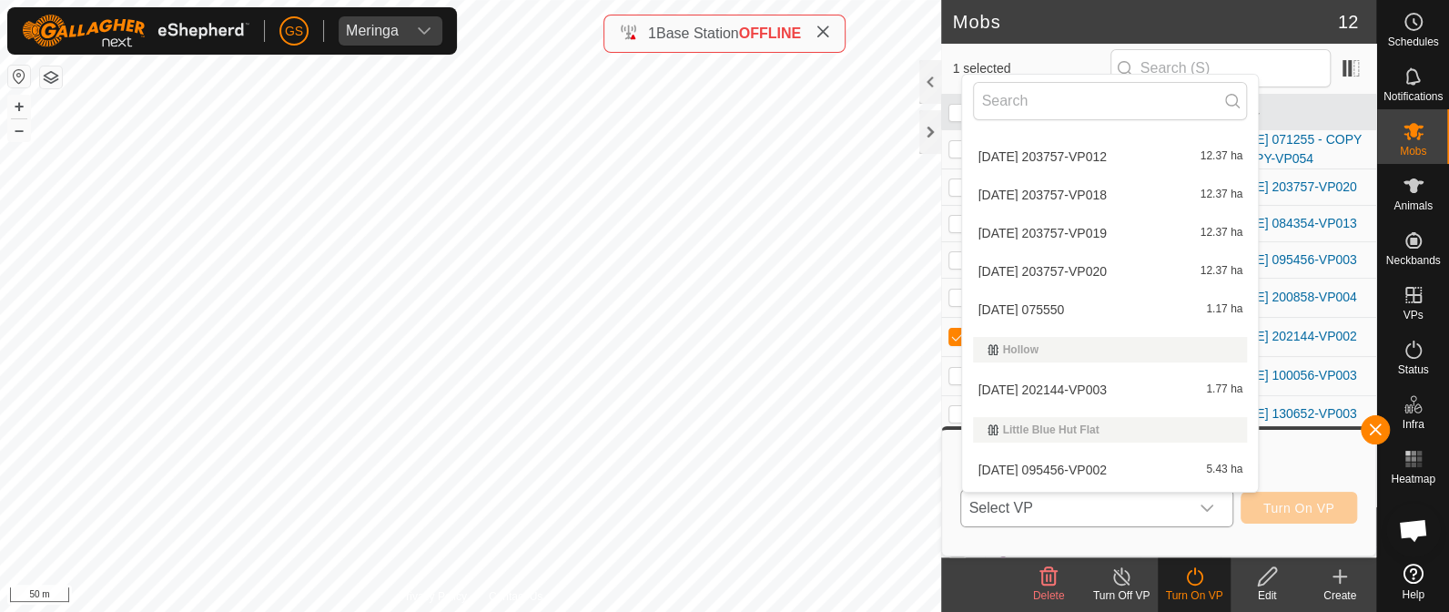
click at [1118, 386] on li "[DATE] 202144-VP003 1.77 ha" at bounding box center [1110, 389] width 296 height 36
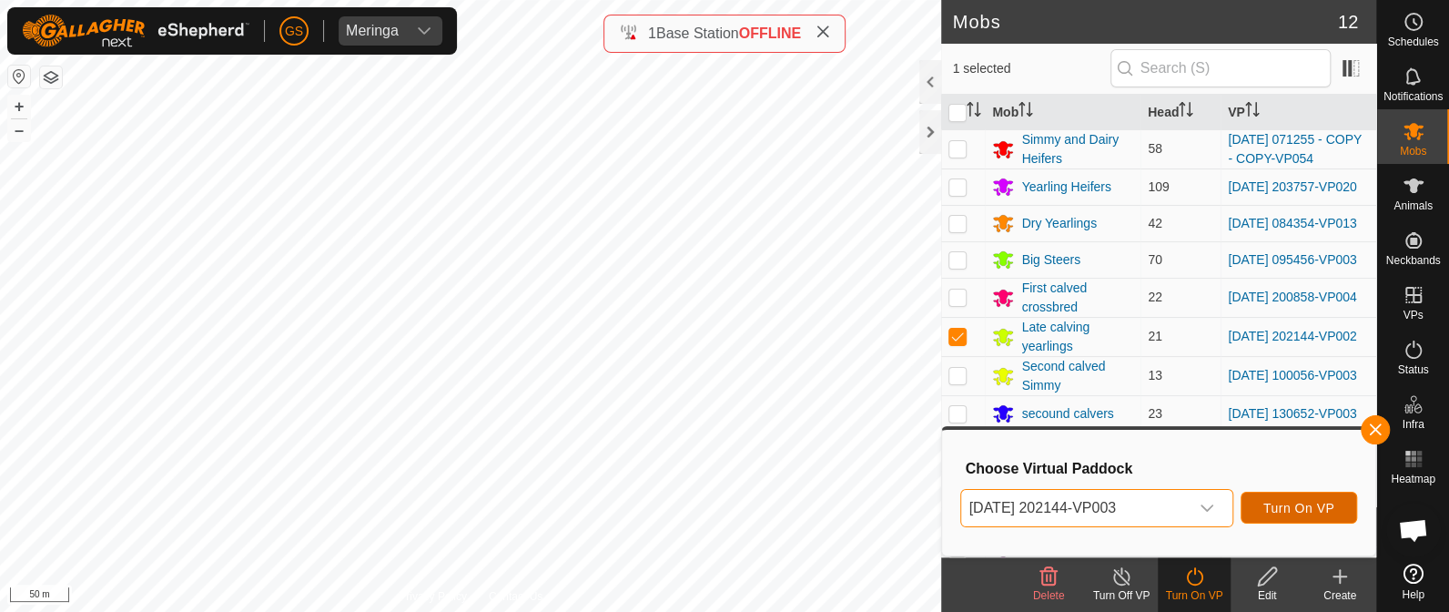
click at [1283, 508] on span "Turn On VP" at bounding box center [1298, 508] width 71 height 15
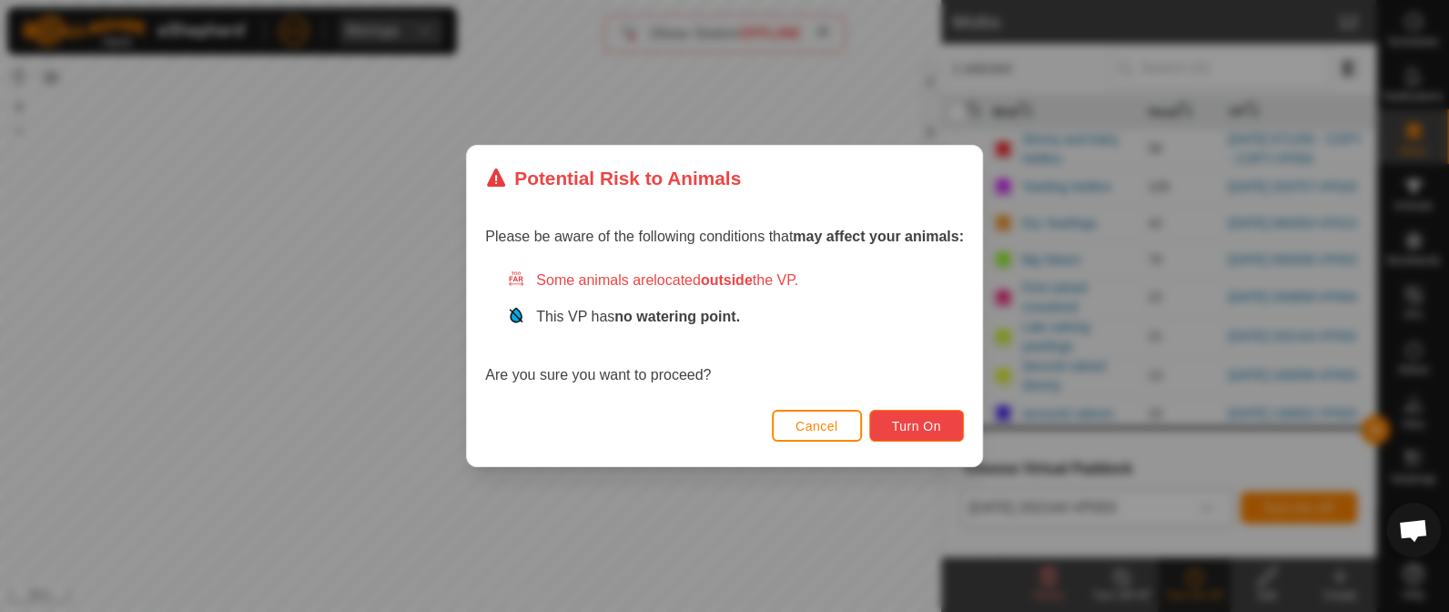
click at [907, 419] on span "Turn On" at bounding box center [916, 426] width 49 height 15
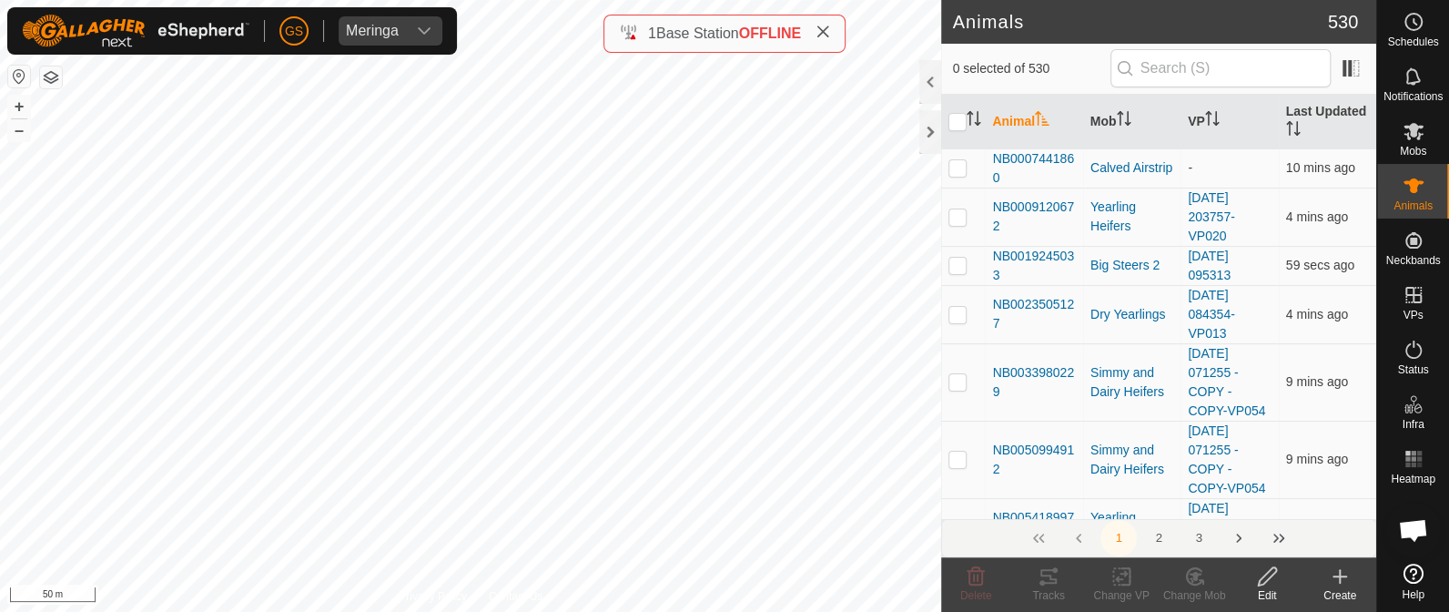
checkbox input "true"
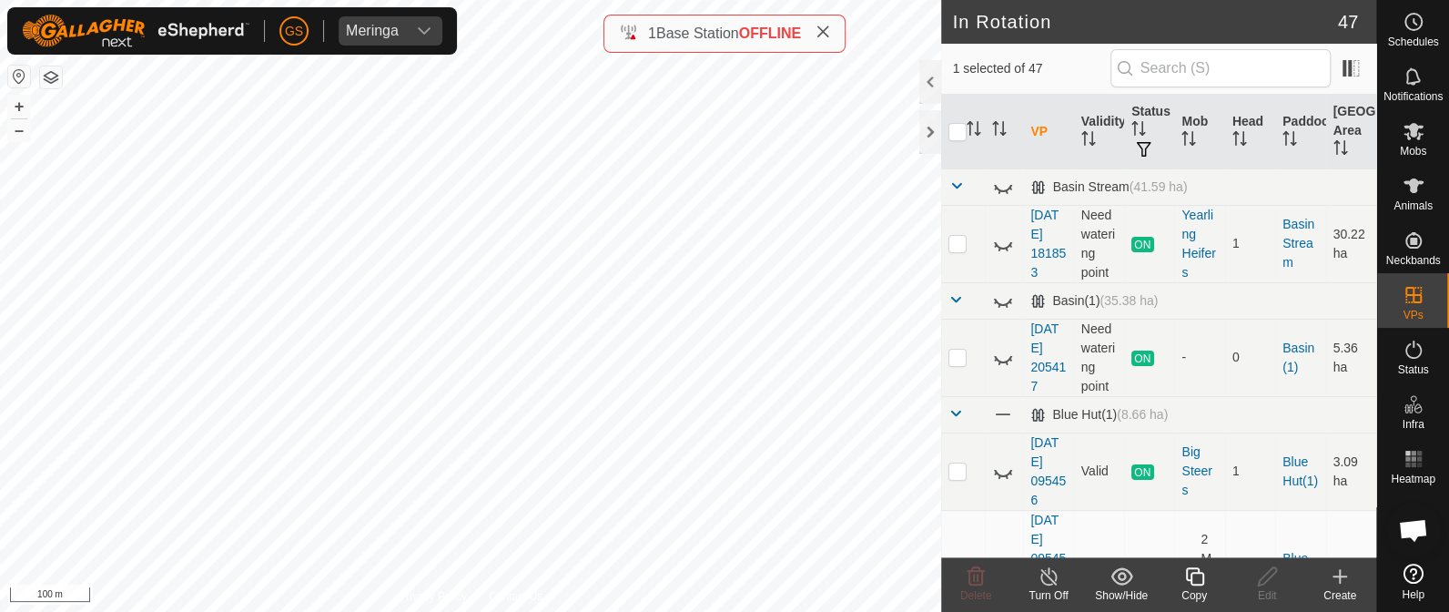
click at [1190, 576] on icon at bounding box center [1194, 576] width 18 height 18
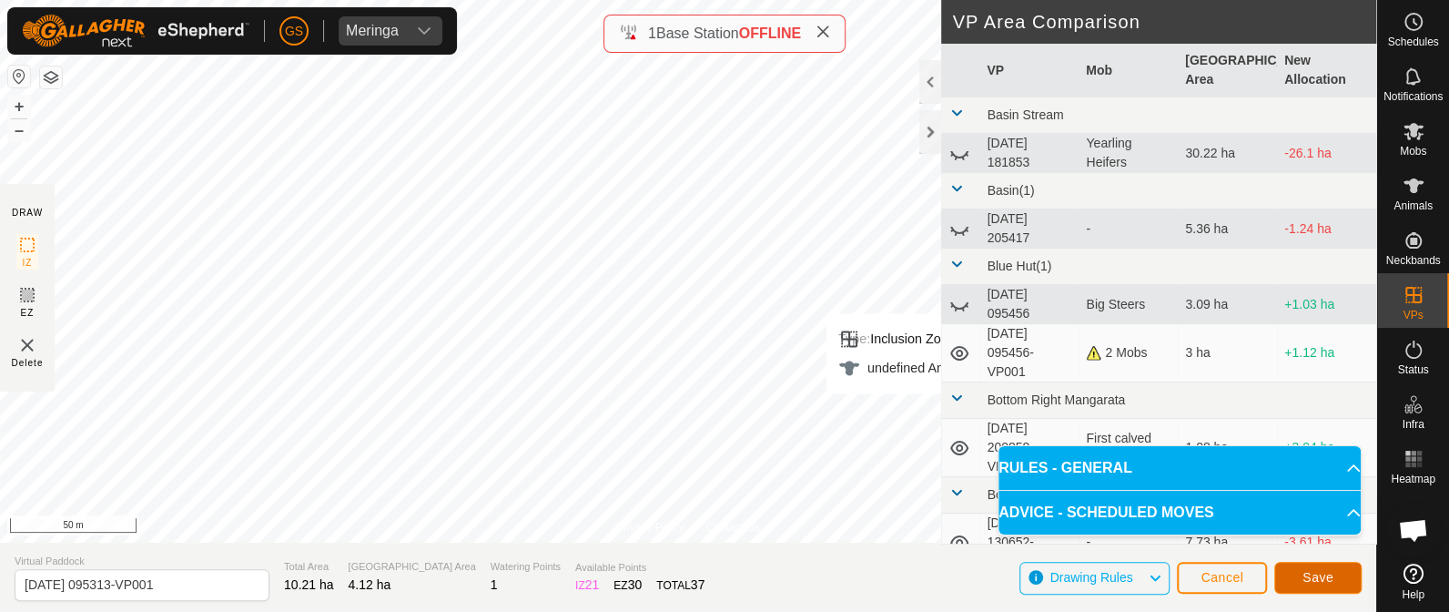
click at [1332, 573] on span "Save" at bounding box center [1317, 577] width 31 height 15
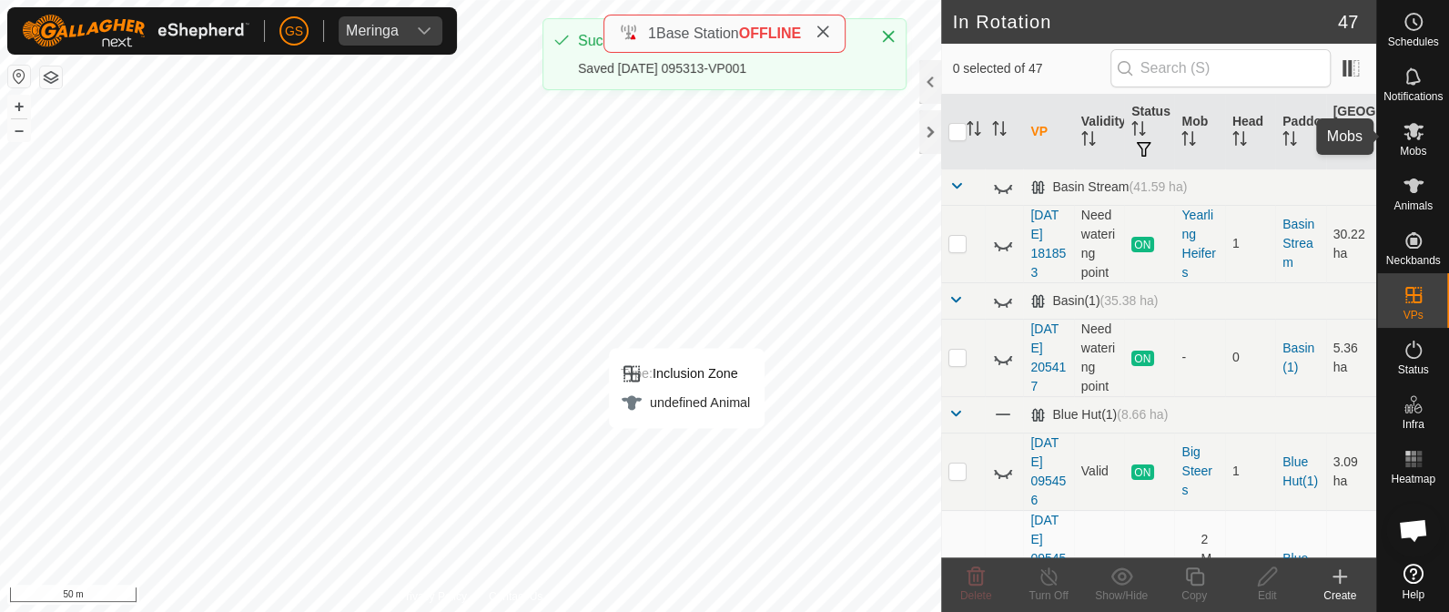
click at [1417, 133] on icon at bounding box center [1413, 131] width 20 height 17
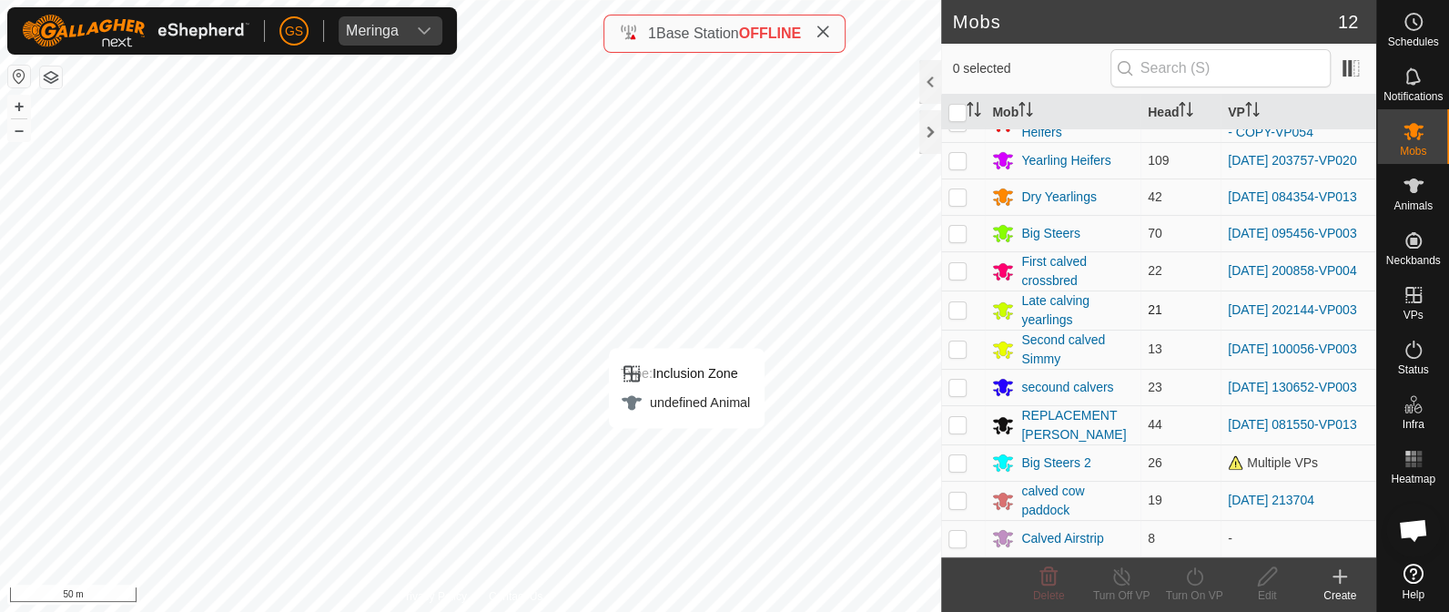
scroll to position [54, 0]
click at [957, 465] on p-checkbox at bounding box center [957, 462] width 18 height 15
checkbox input "true"
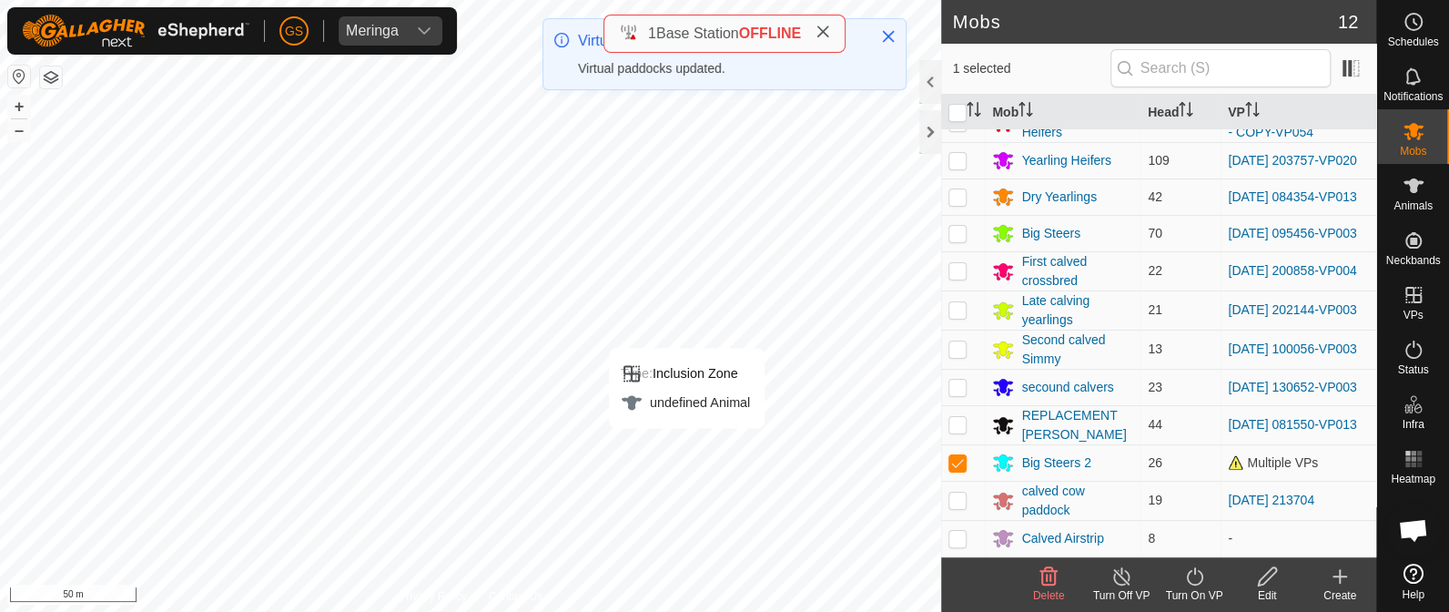
click at [1194, 572] on icon at bounding box center [1194, 576] width 16 height 18
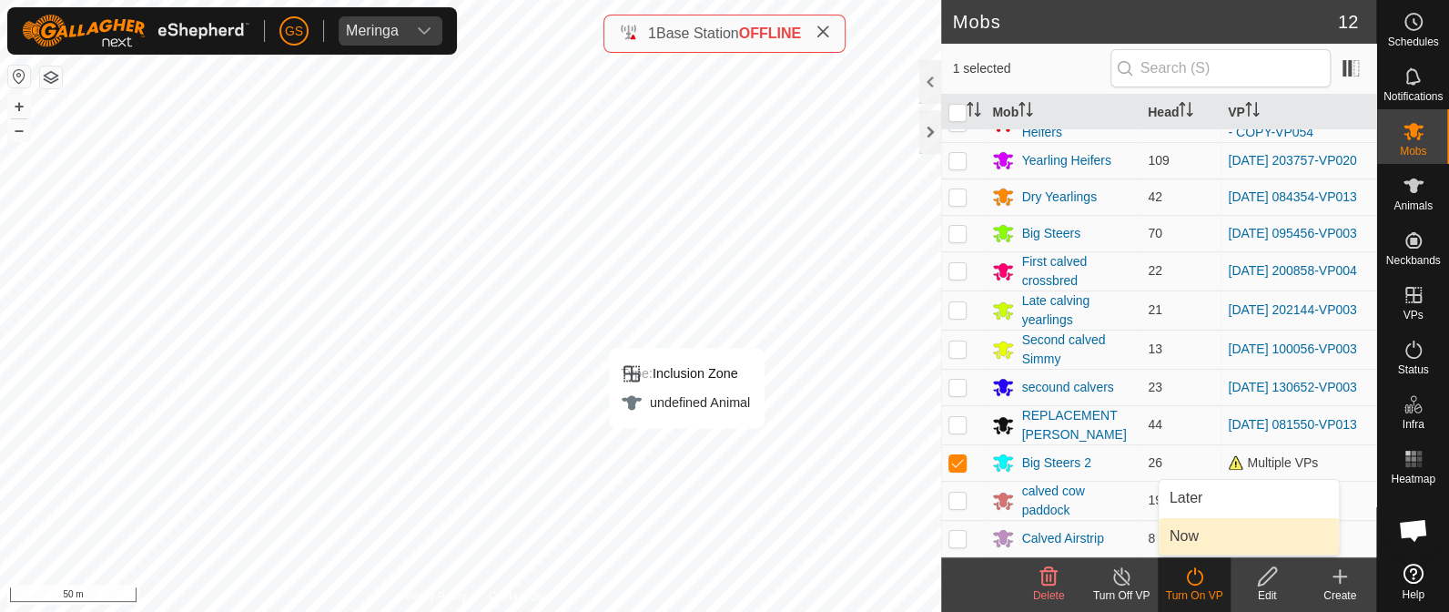
click at [1197, 530] on link "Now" at bounding box center [1249, 536] width 180 height 36
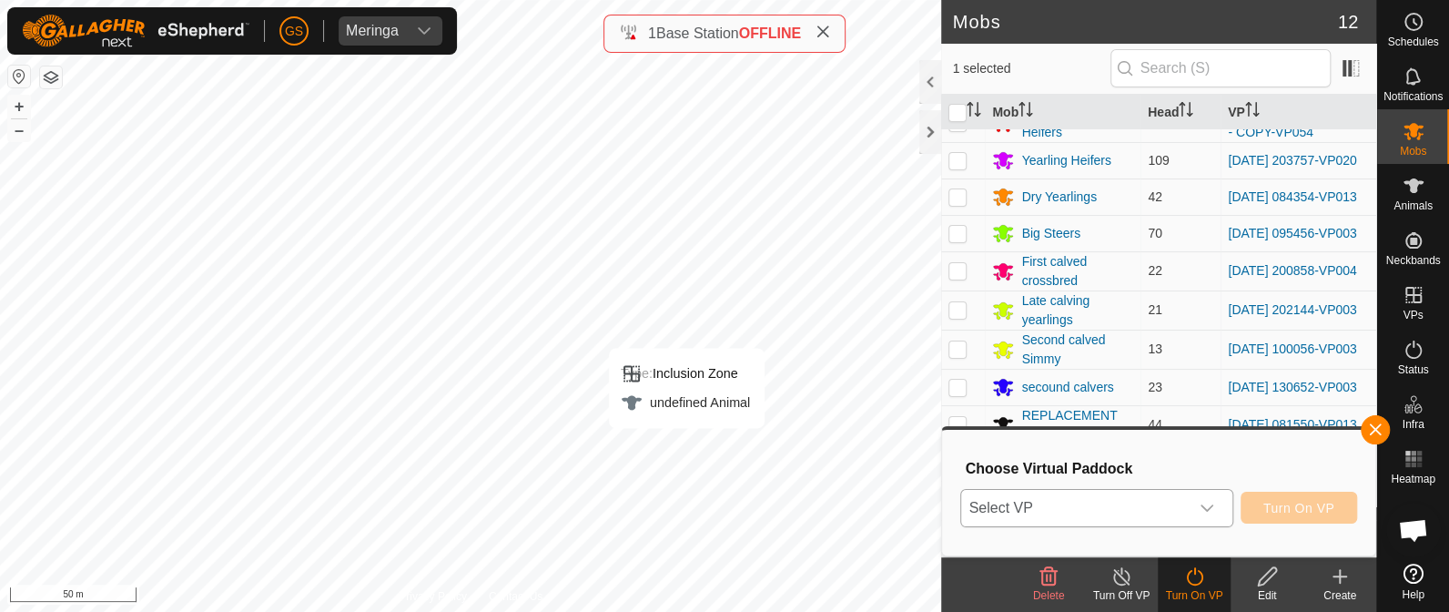
click at [1173, 507] on span "Select VP" at bounding box center [1074, 508] width 227 height 36
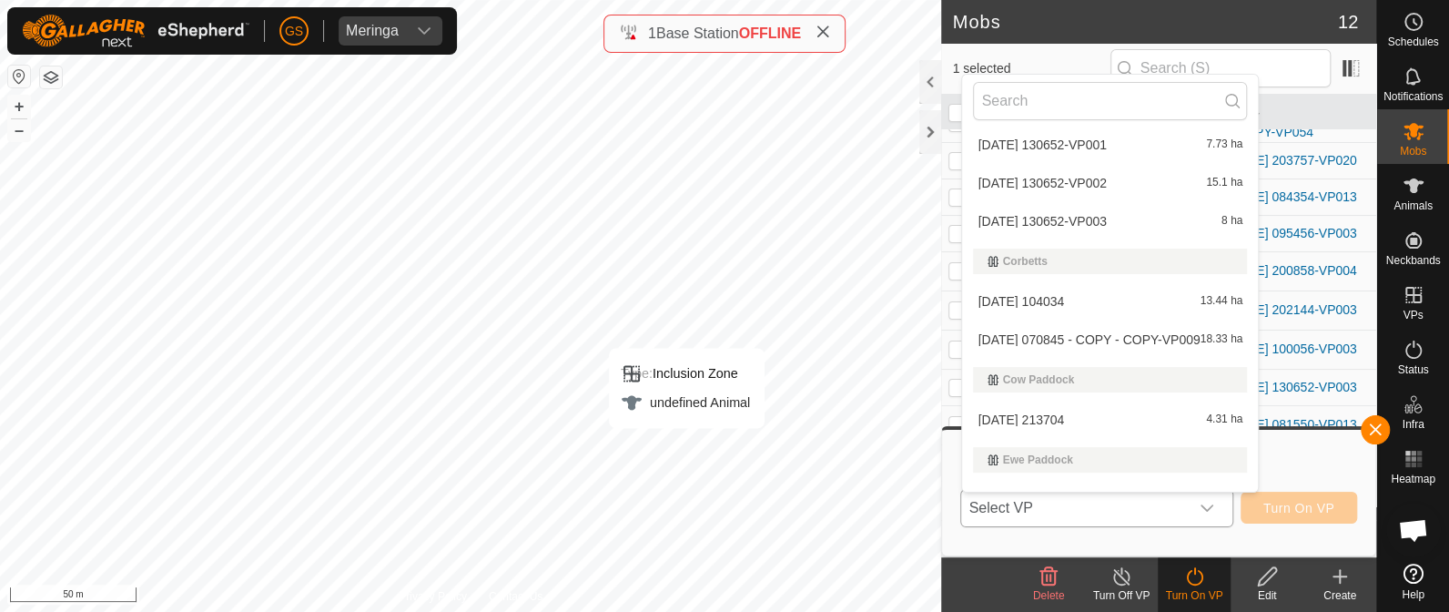
scroll to position [569, 0]
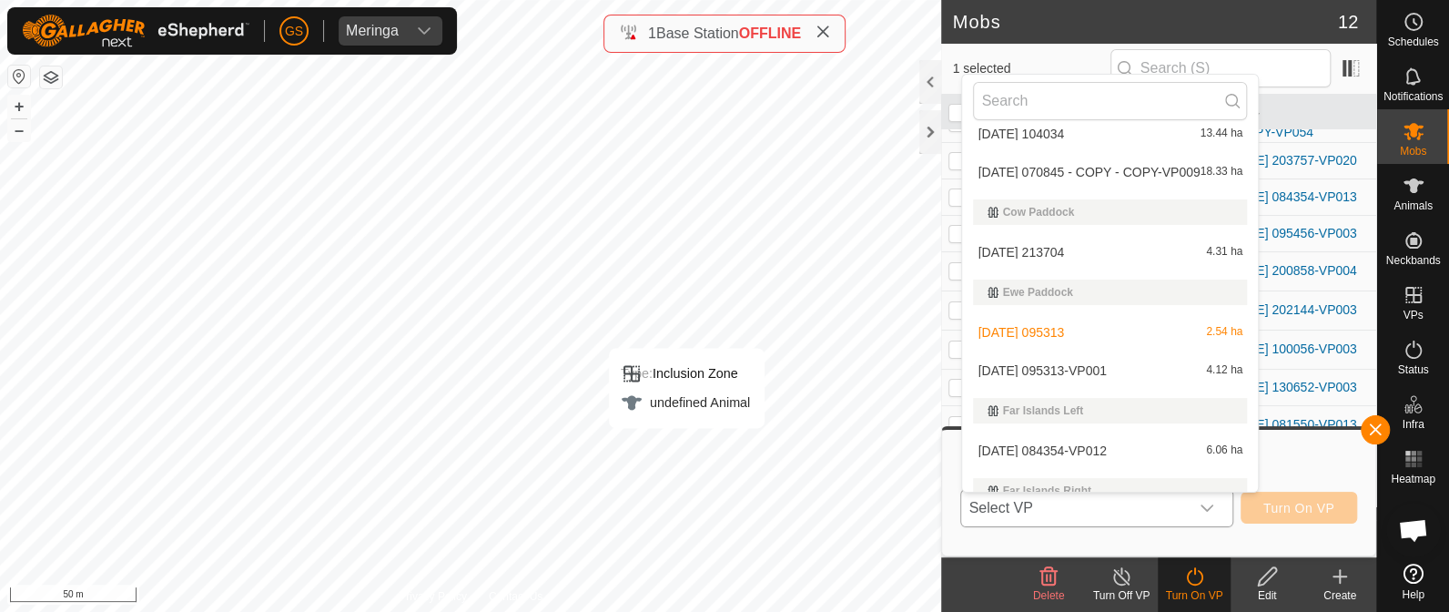
click at [1106, 370] on span "[DATE] 095313-VP001" at bounding box center [1042, 370] width 128 height 13
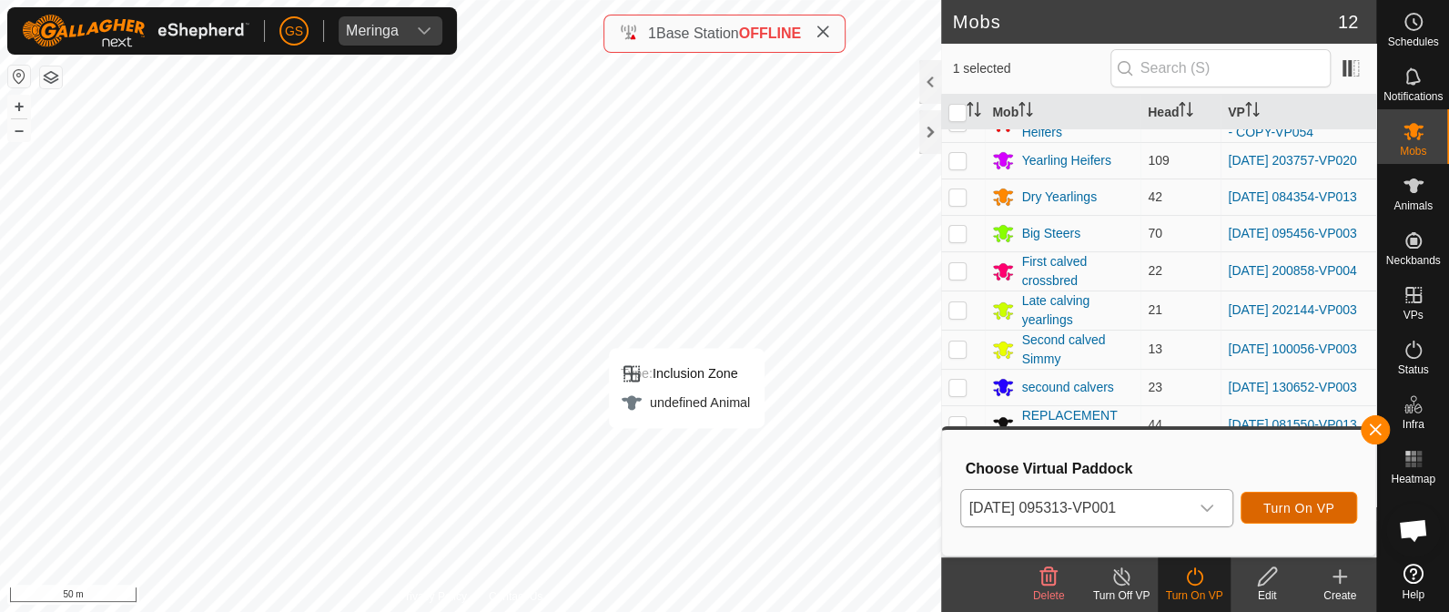
click at [1315, 501] on span "Turn On VP" at bounding box center [1298, 508] width 71 height 15
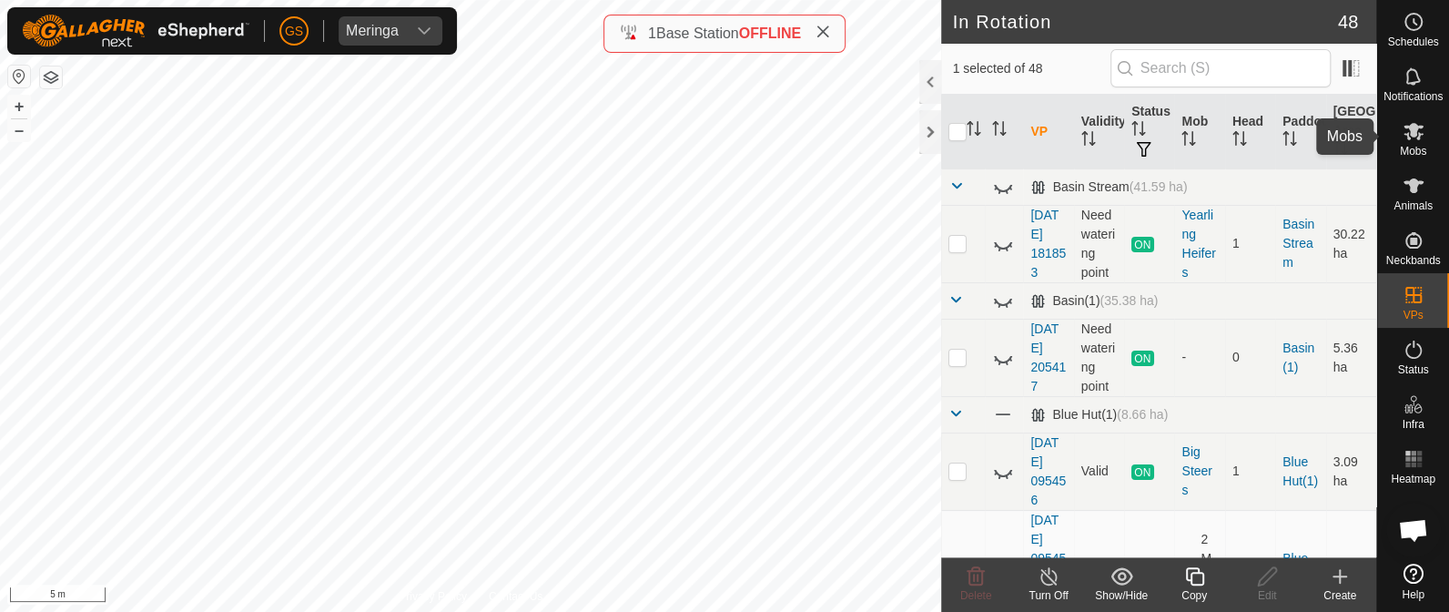
click at [1414, 135] on icon at bounding box center [1413, 131] width 20 height 17
